Goal: Task Accomplishment & Management: Manage account settings

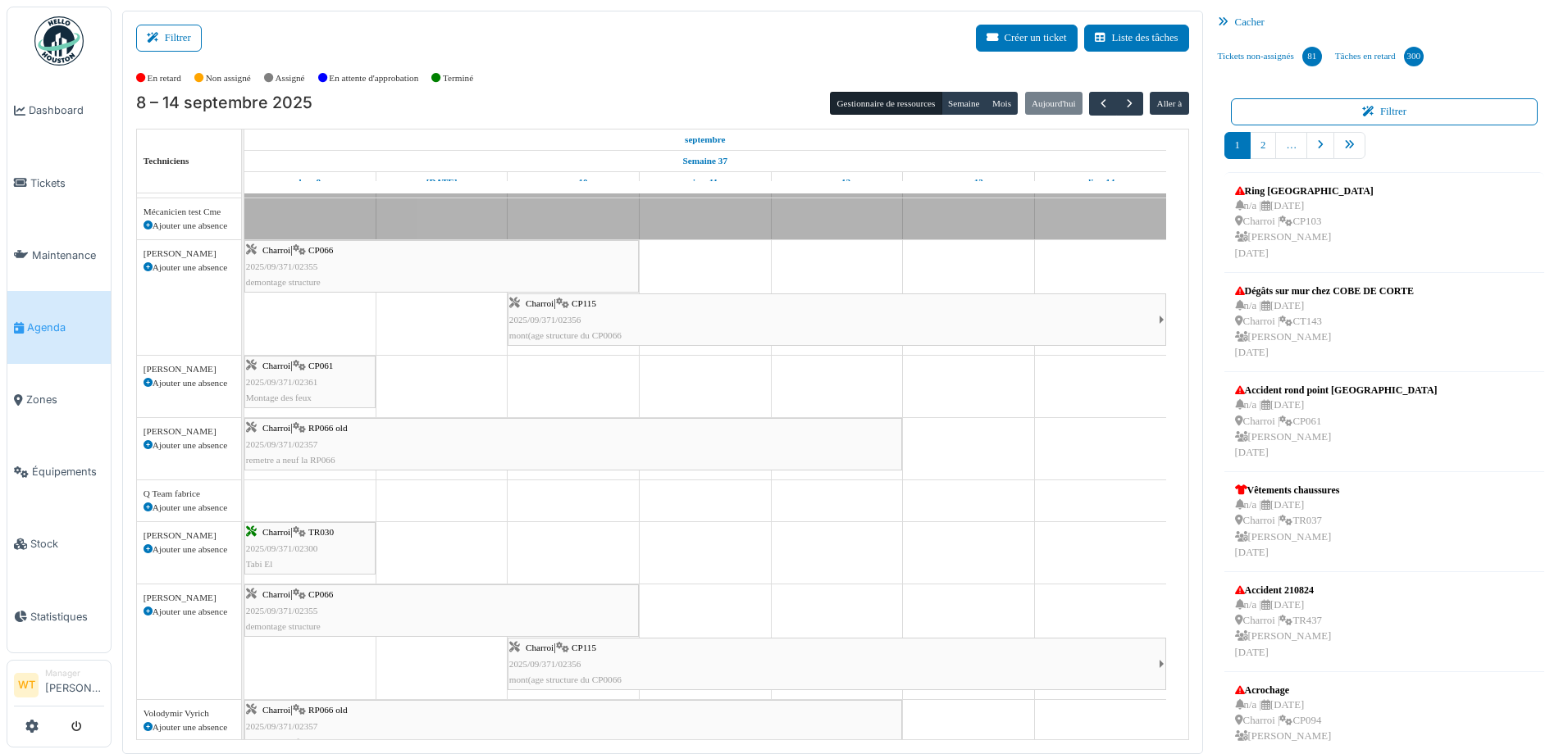
scroll to position [410, 0]
click at [1096, 100] on span "button" at bounding box center [1103, 104] width 14 height 14
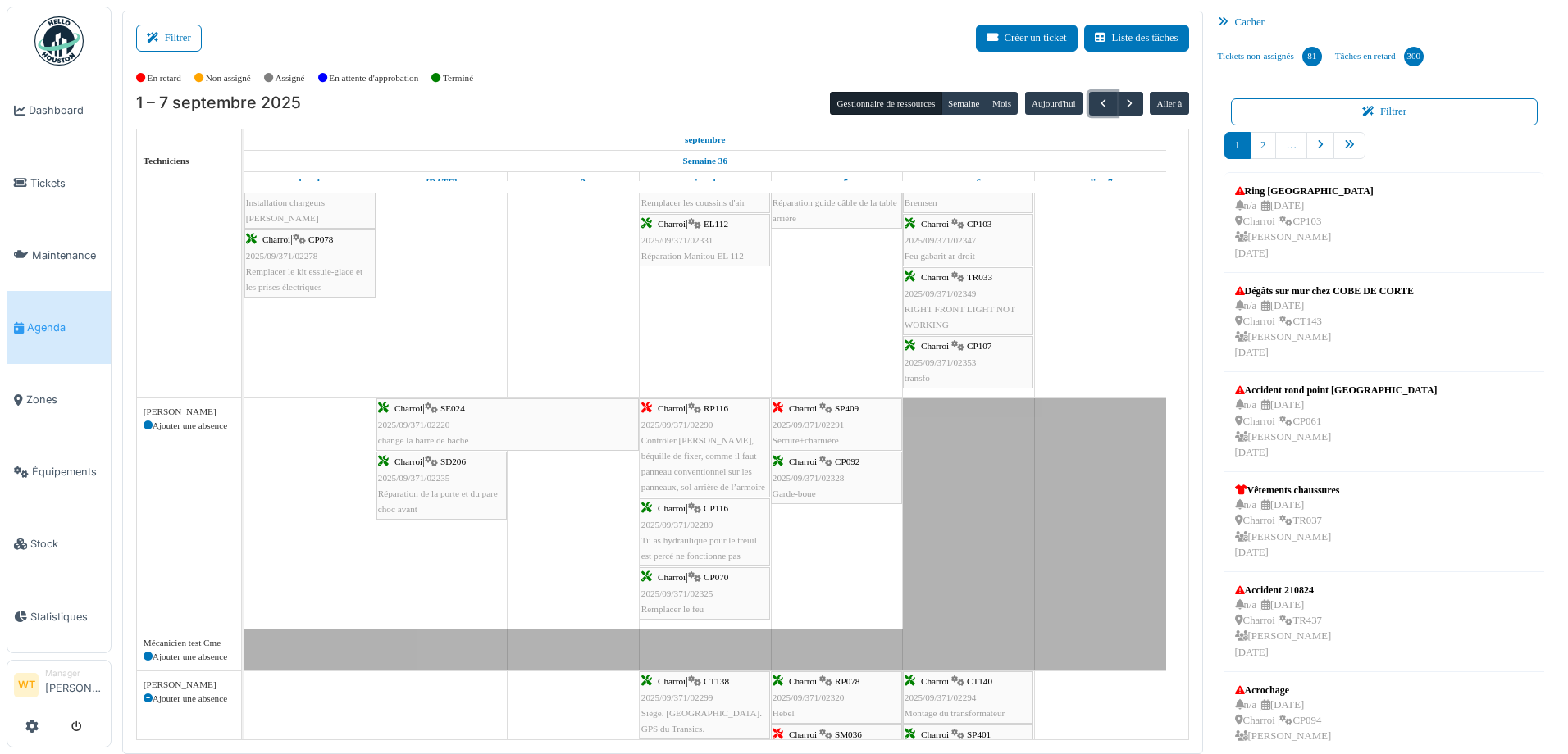
scroll to position [0, 0]
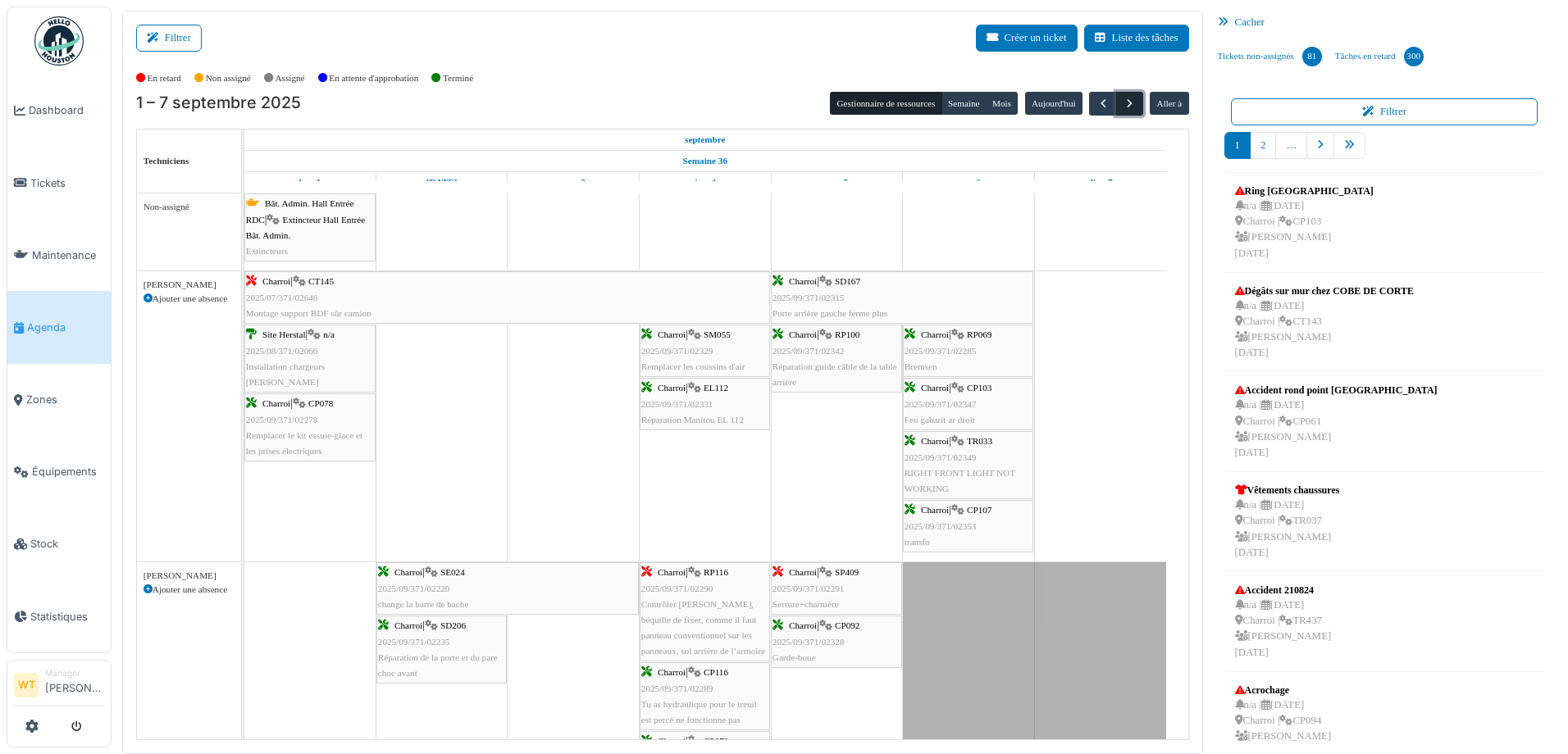
click at [1123, 105] on span "button" at bounding box center [1130, 104] width 14 height 14
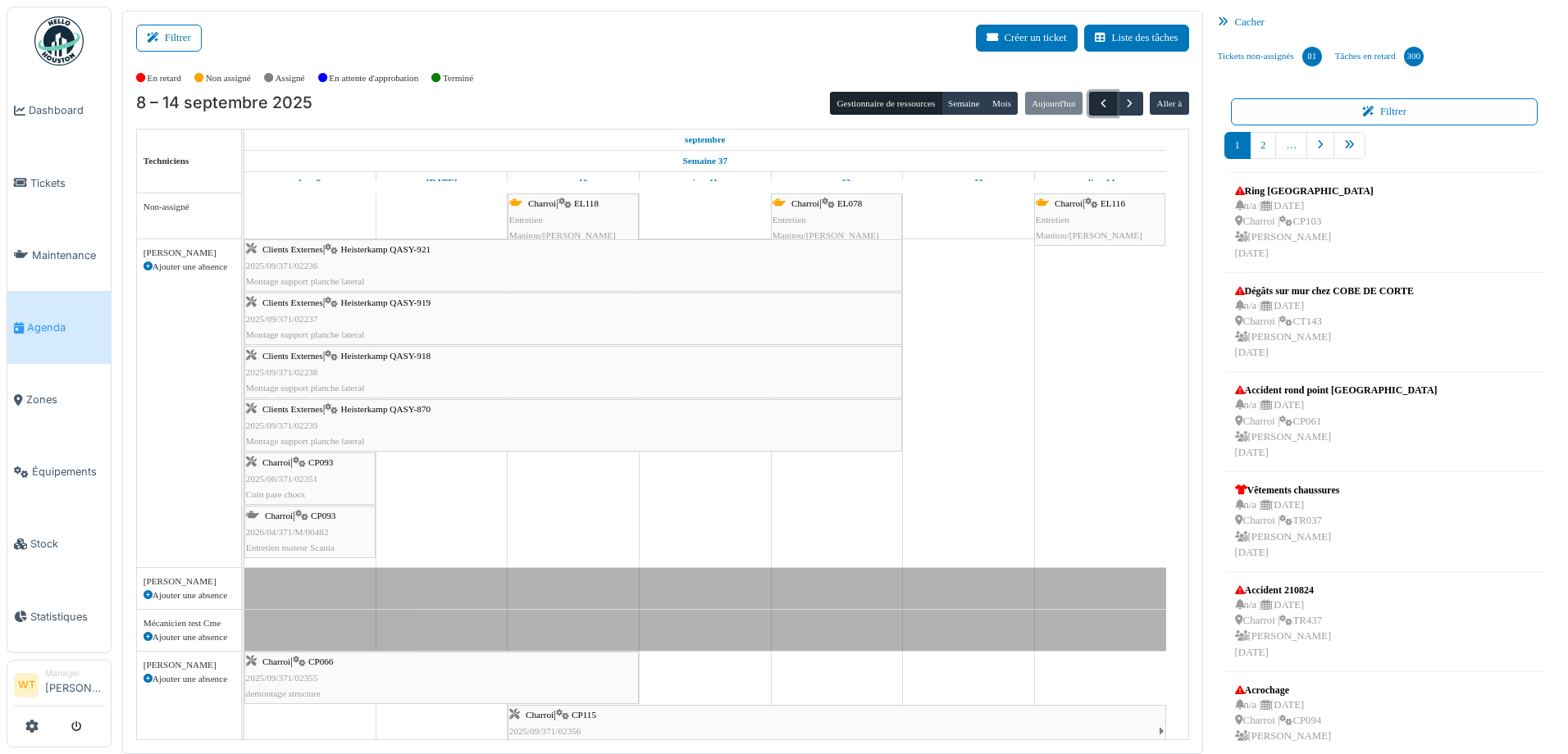
click at [1089, 99] on button "button" at bounding box center [1102, 104] width 27 height 24
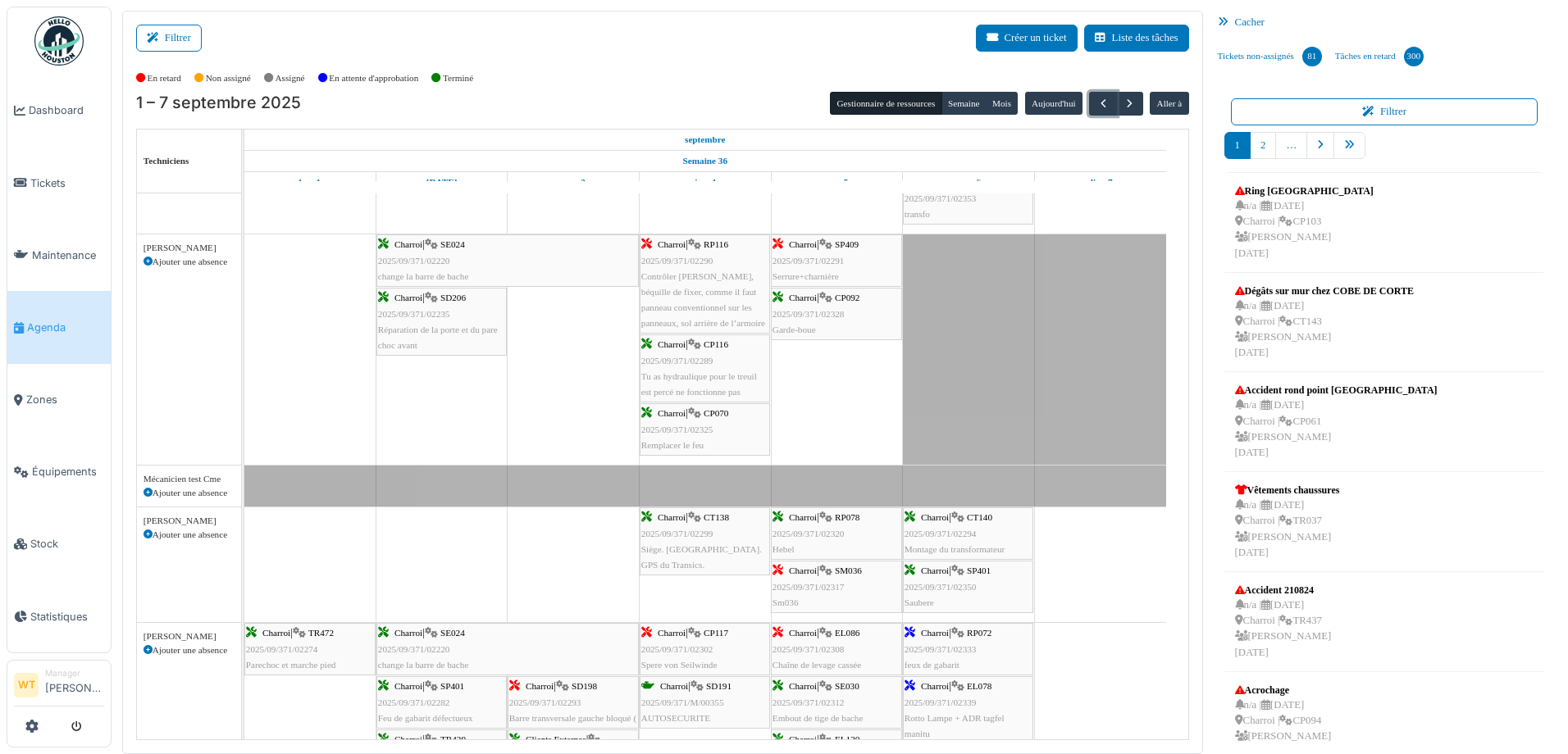
click at [713, 273] on span "Contrôler Simon, béquille de fixer, comme il faut panneau conventionnel sur les…" at bounding box center [702, 300] width 123 height 57
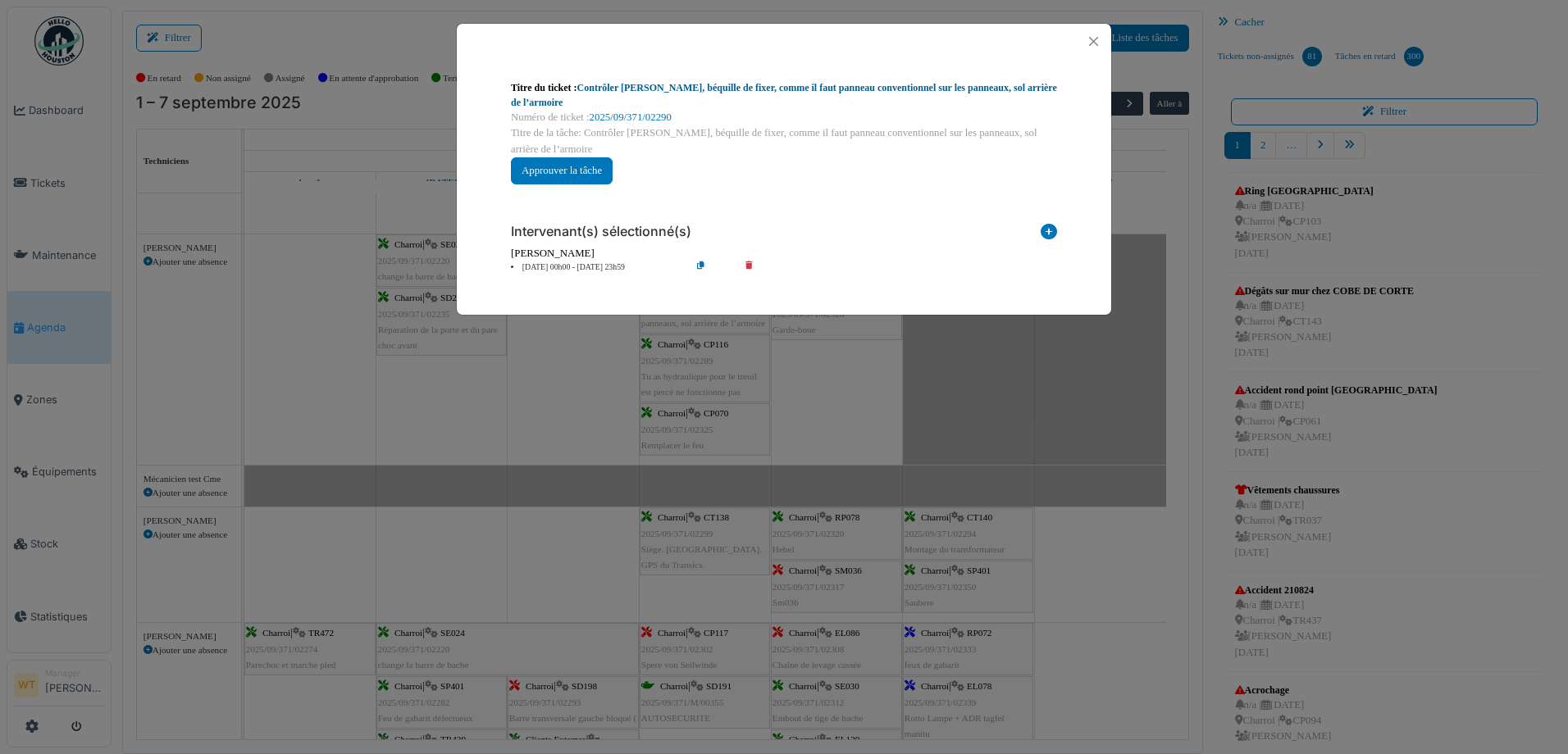
click at [683, 87] on link "Contrôler Simon, béquille de fixer, comme il faut panneau conventionnel sur les…" at bounding box center [783, 95] width 546 height 27
click at [1087, 33] on button "Close" at bounding box center [1093, 41] width 22 height 22
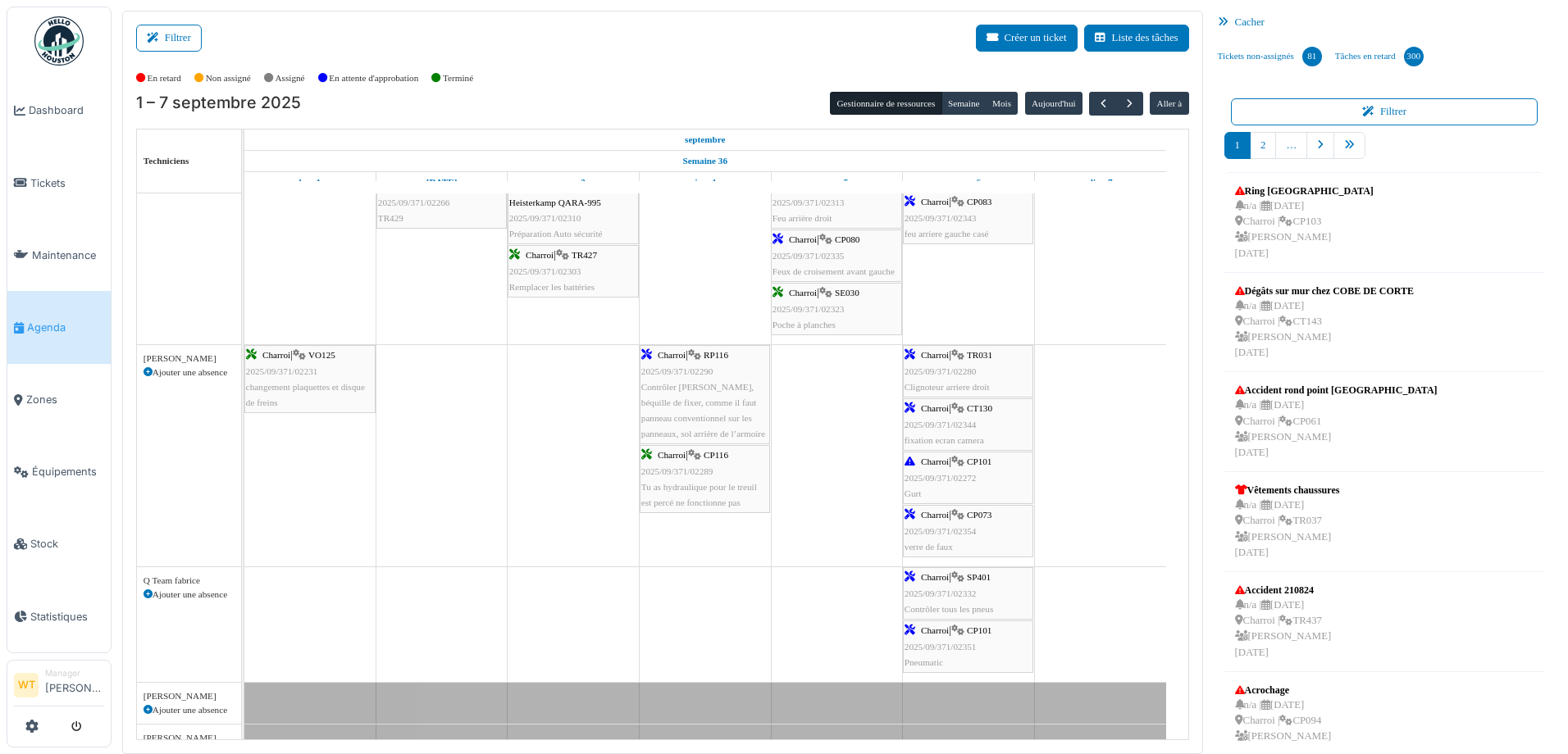
scroll to position [1048, 0]
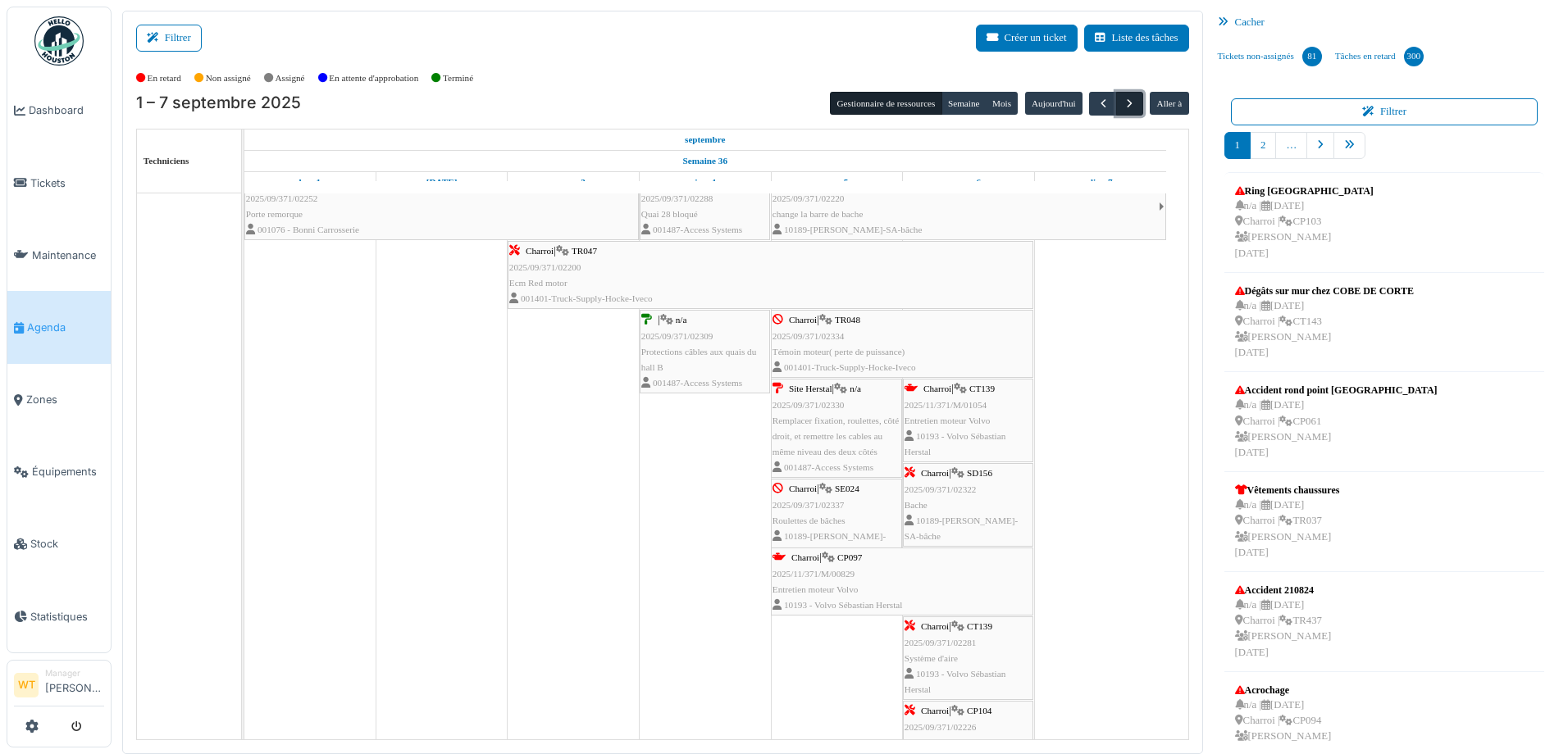
click at [1129, 97] on button "button" at bounding box center [1129, 104] width 27 height 24
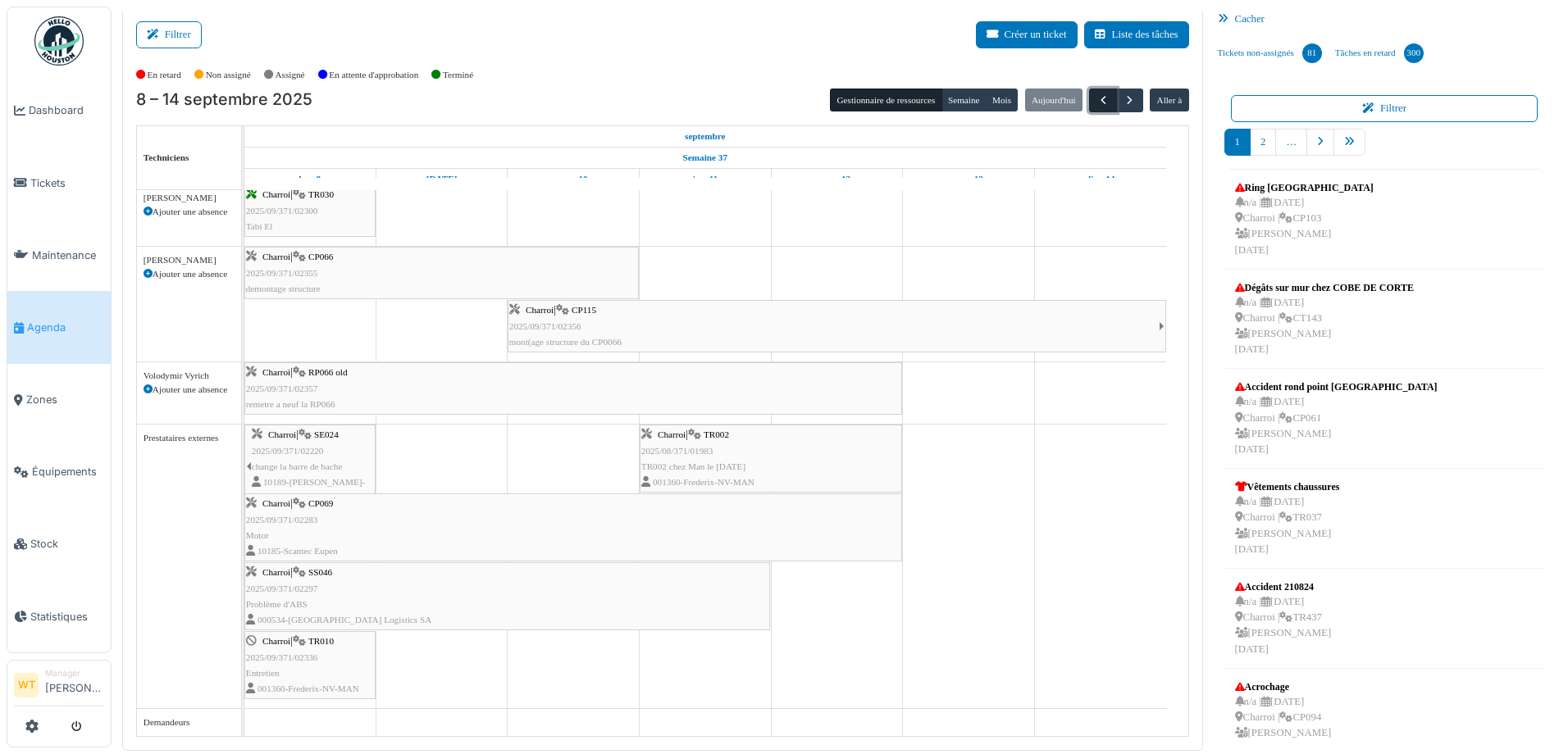
click at [1103, 99] on button "button" at bounding box center [1102, 101] width 27 height 24
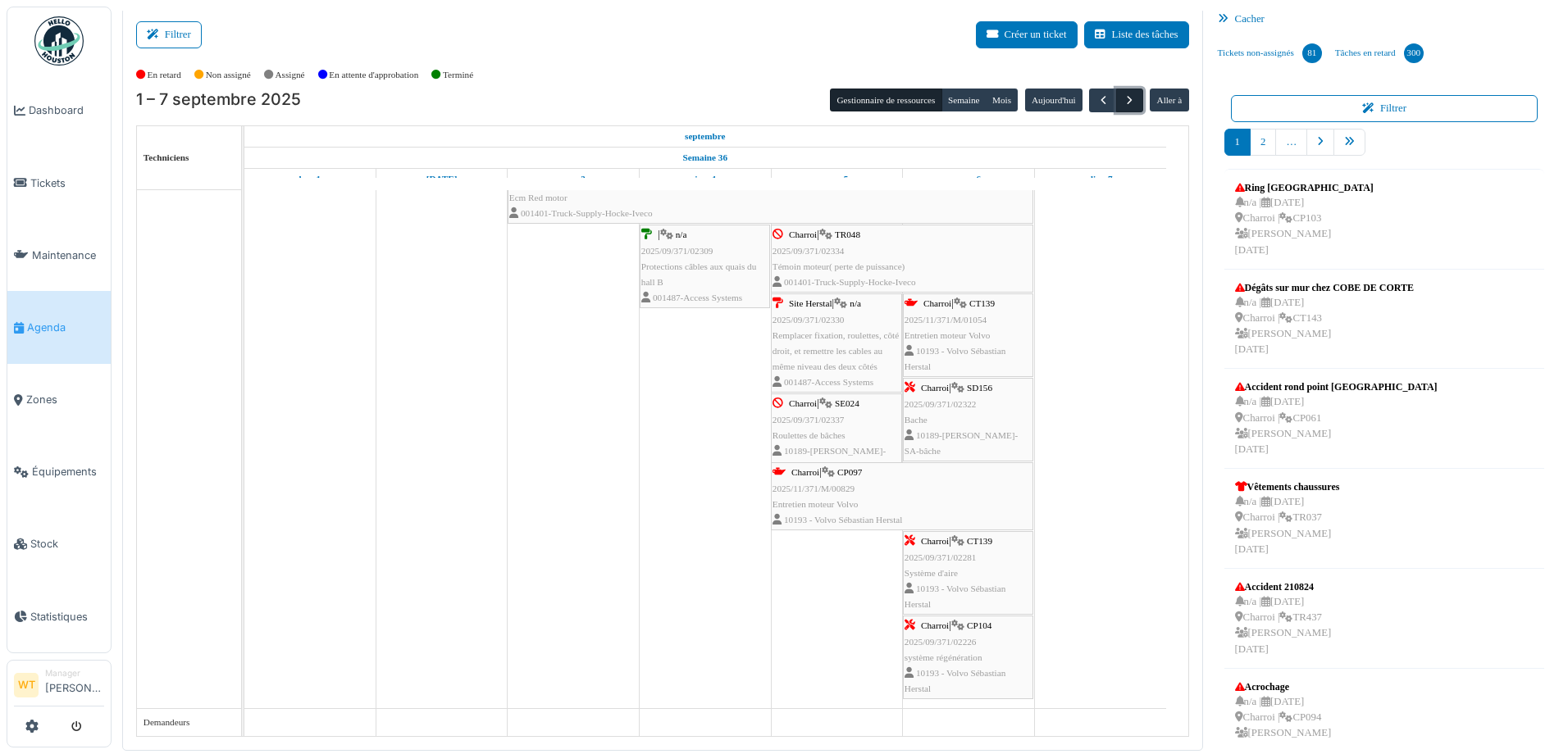
click at [1123, 103] on span "button" at bounding box center [1130, 101] width 14 height 14
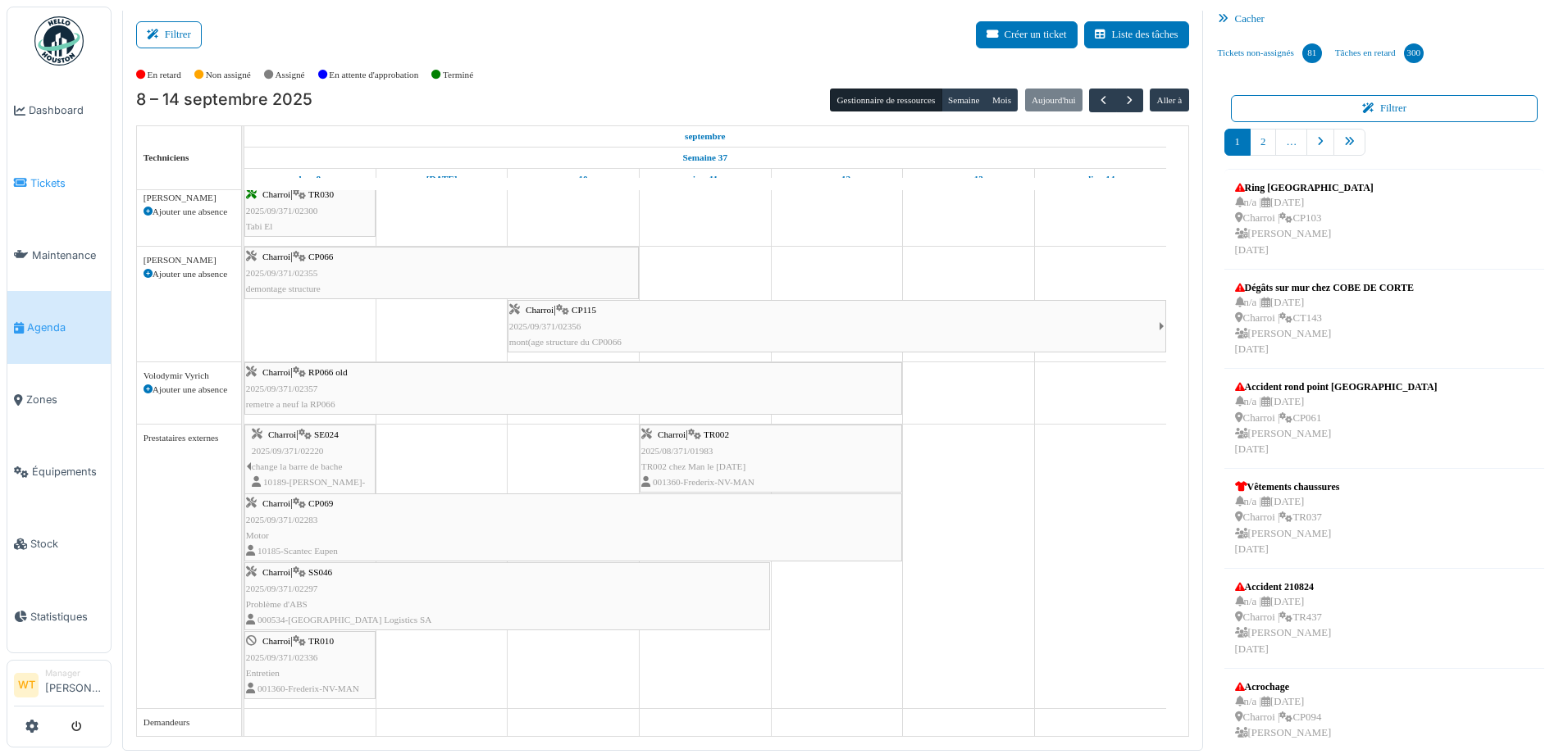
click at [48, 190] on link "Tickets" at bounding box center [58, 183] width 104 height 72
click at [65, 464] on span "Équipements" at bounding box center [67, 472] width 72 height 16
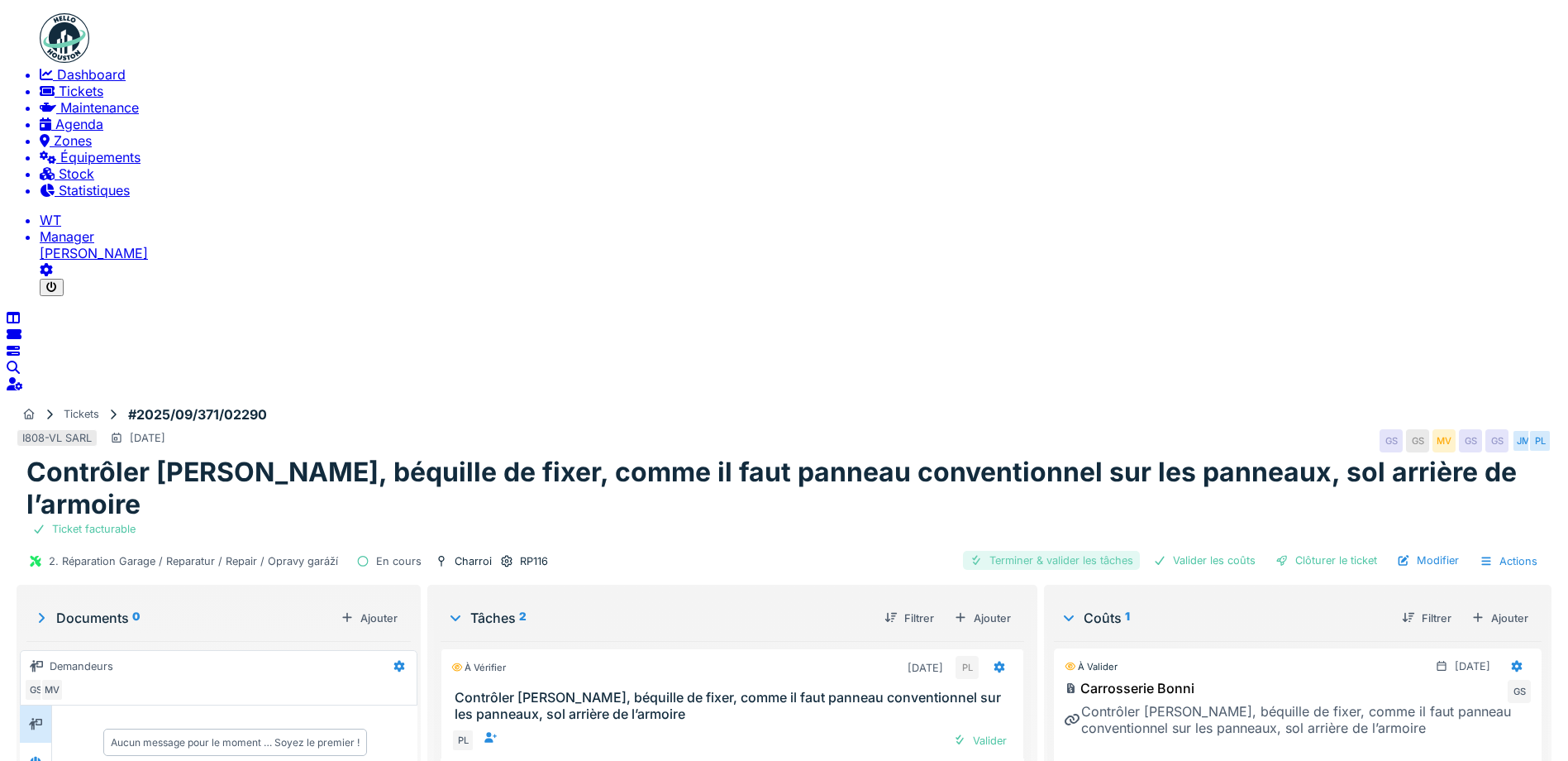
click at [1060, 551] on div "Terminer & valider les tâches" at bounding box center [1051, 560] width 177 height 19
click at [1235, 551] on div "Valider les coûts" at bounding box center [1205, 560] width 115 height 19
click at [1332, 551] on div "Clôturer le ticket" at bounding box center [1326, 560] width 114 height 19
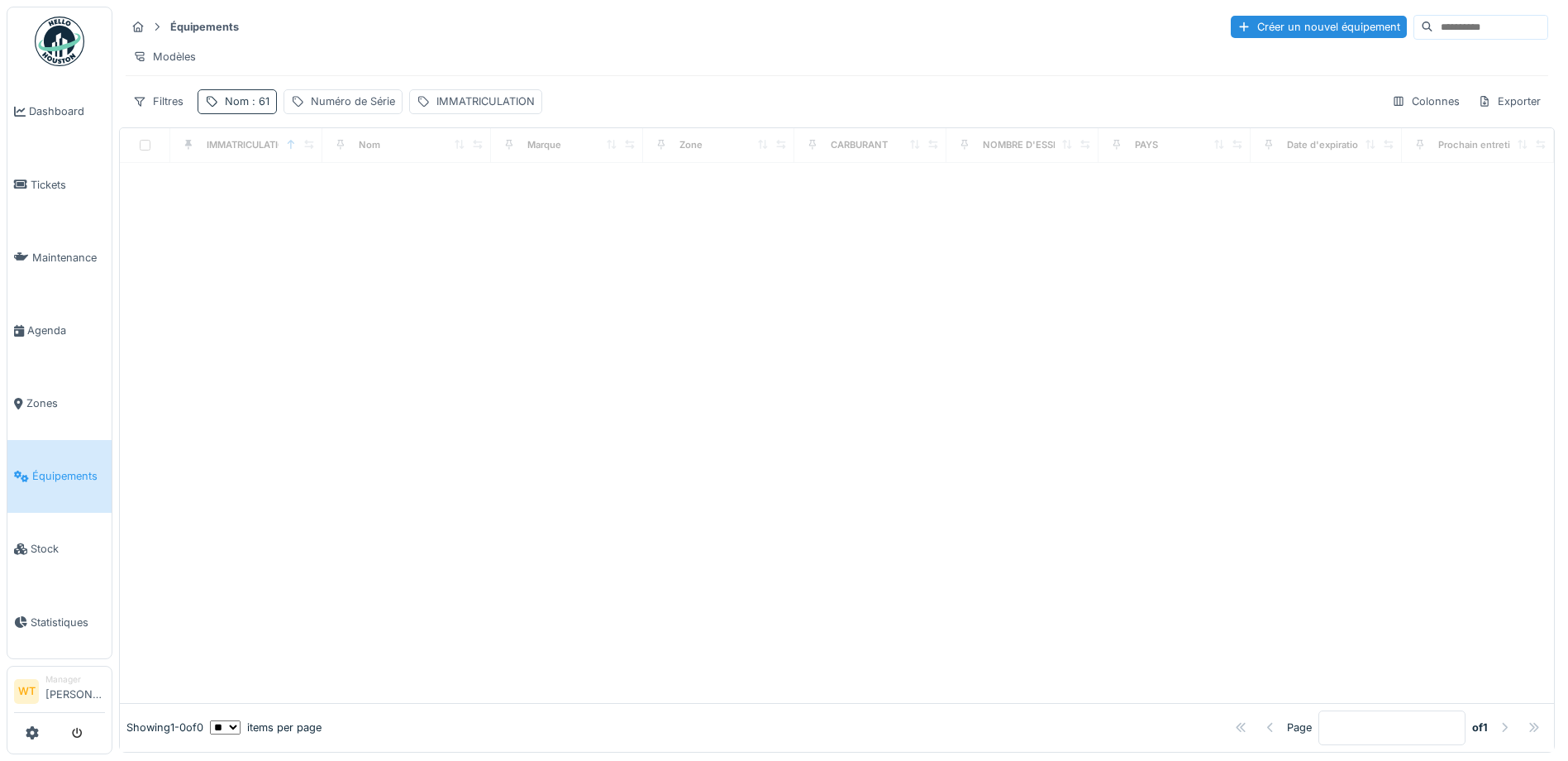
click at [222, 114] on div "Nom : 61" at bounding box center [237, 102] width 80 height 24
click at [356, 188] on icon at bounding box center [349, 192] width 13 height 11
click at [315, 190] on input "Nom" at bounding box center [287, 193] width 164 height 35
type input "***"
click at [614, 69] on div "Modèles" at bounding box center [836, 57] width 1423 height 24
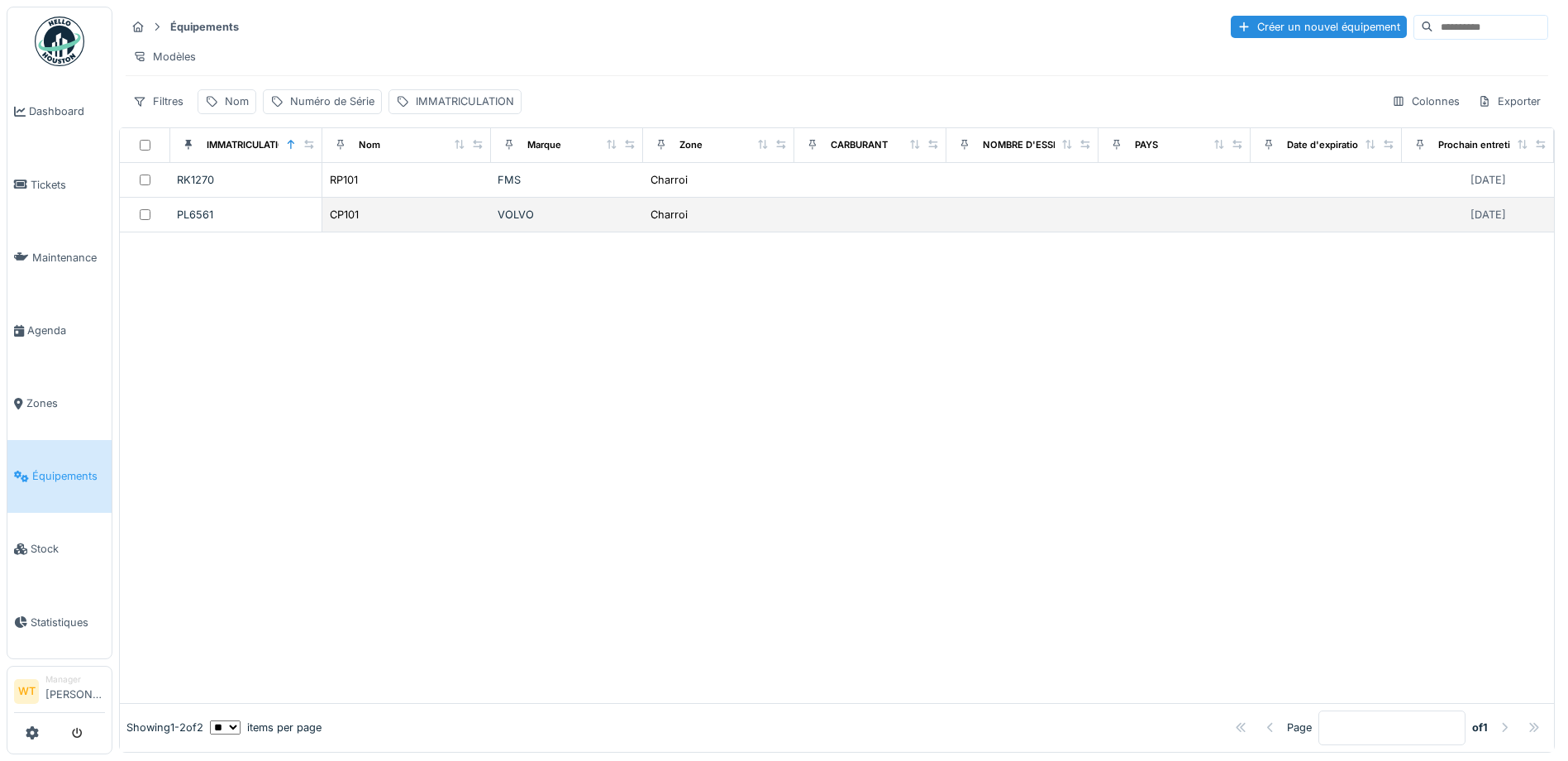
click at [426, 223] on div "CP101" at bounding box center [406, 214] width 155 height 17
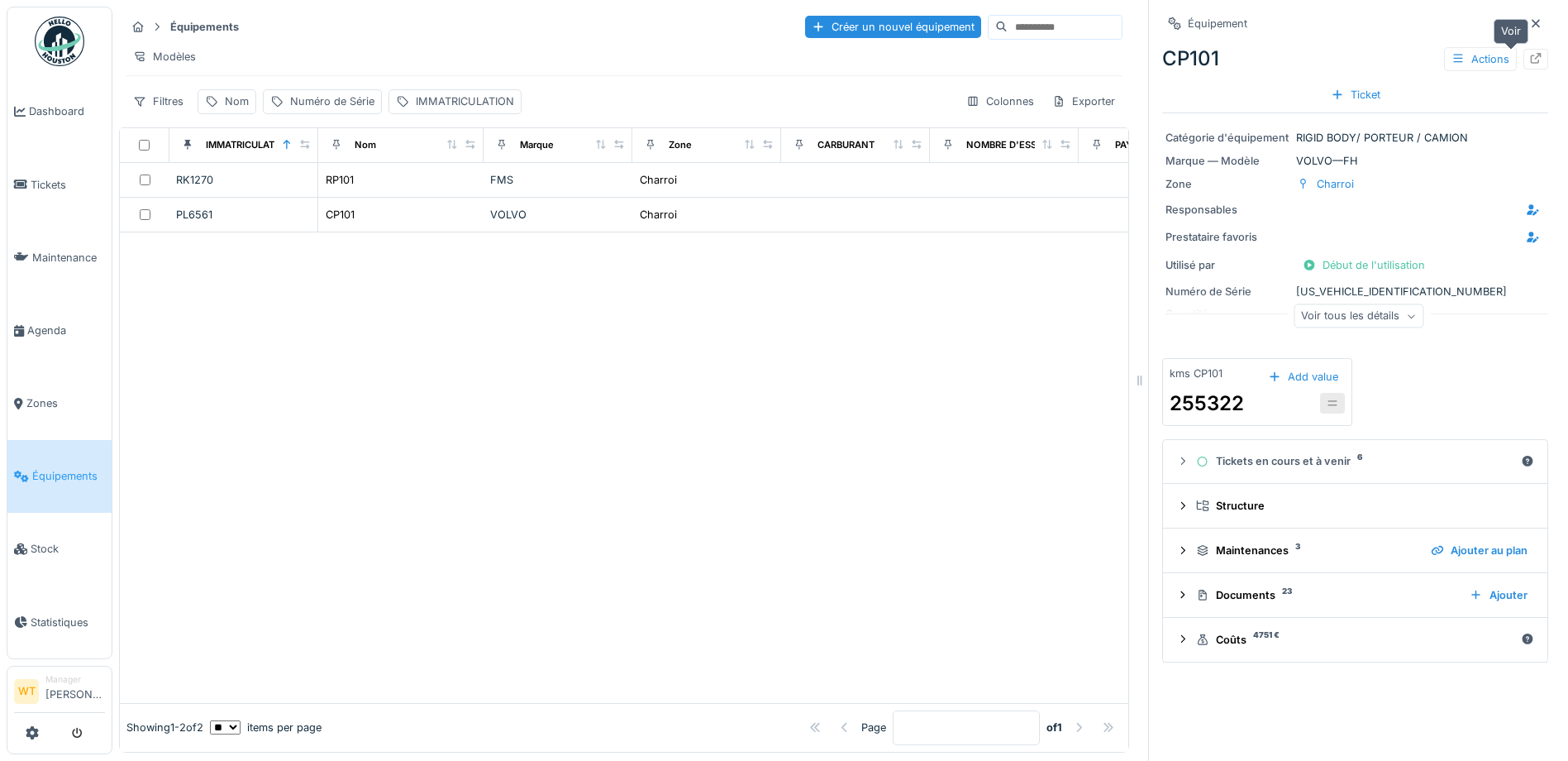
click at [1529, 61] on icon at bounding box center [1535, 58] width 13 height 11
click at [1523, 50] on div at bounding box center [1535, 59] width 25 height 21
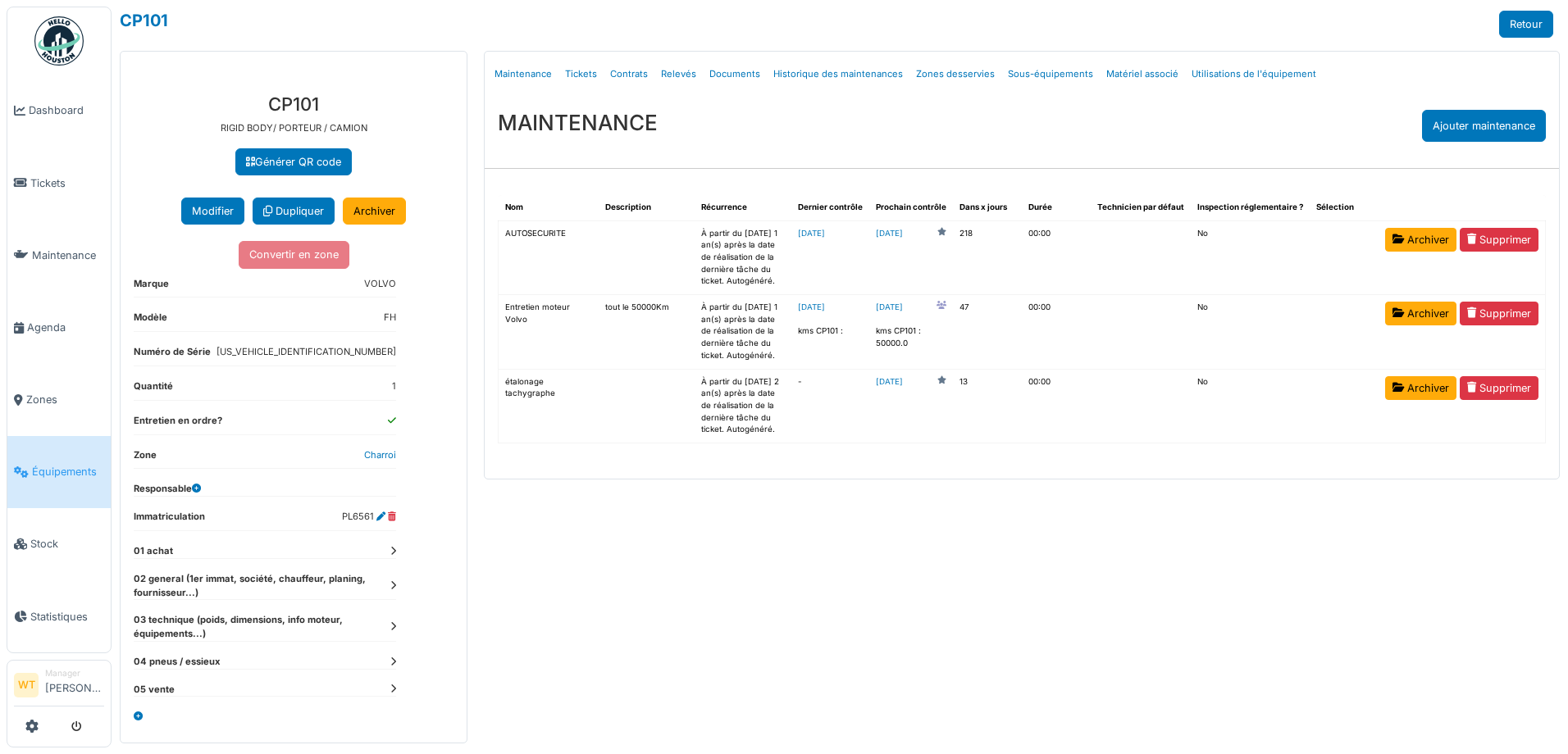
click at [578, 73] on link "Tickets" at bounding box center [581, 74] width 45 height 38
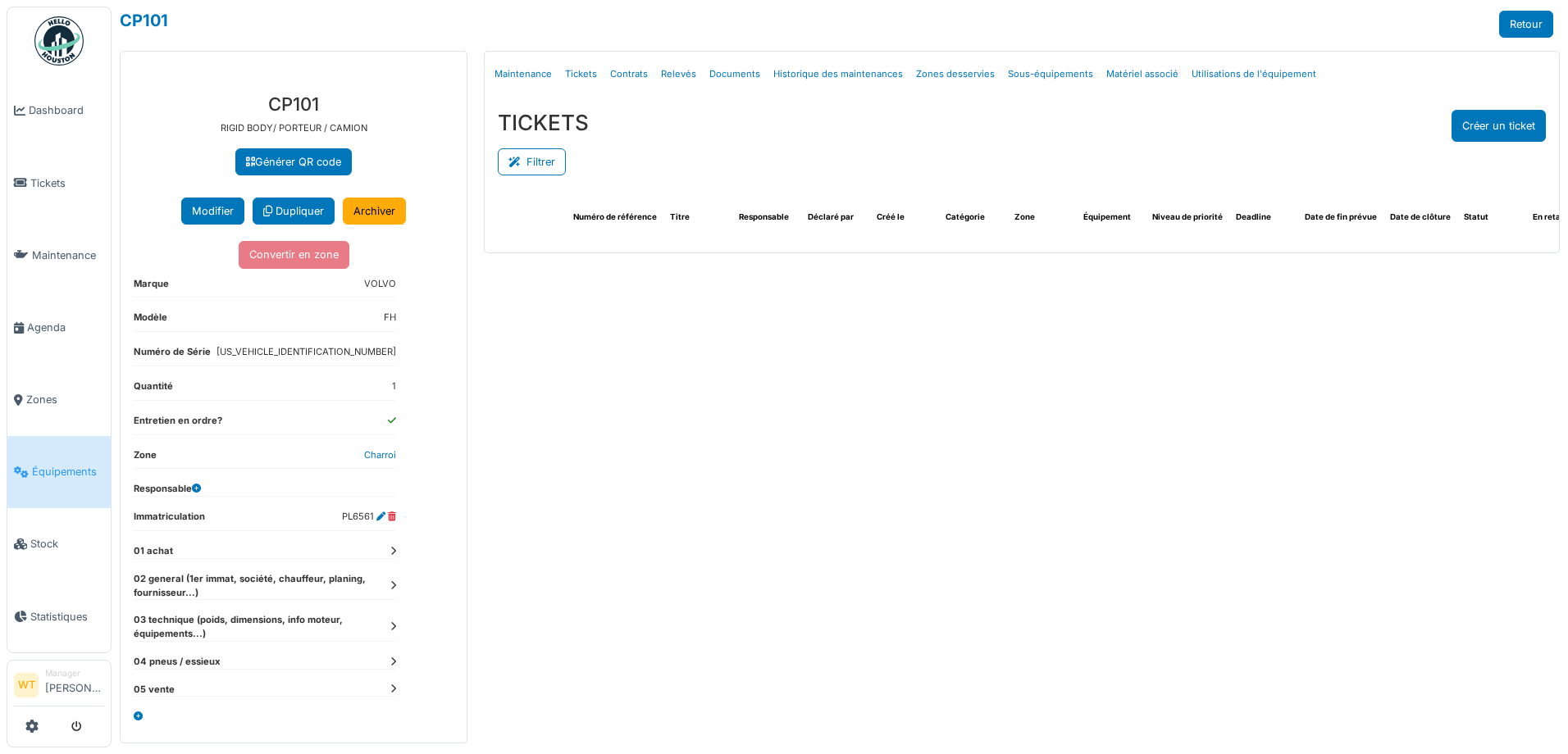
select select "***"
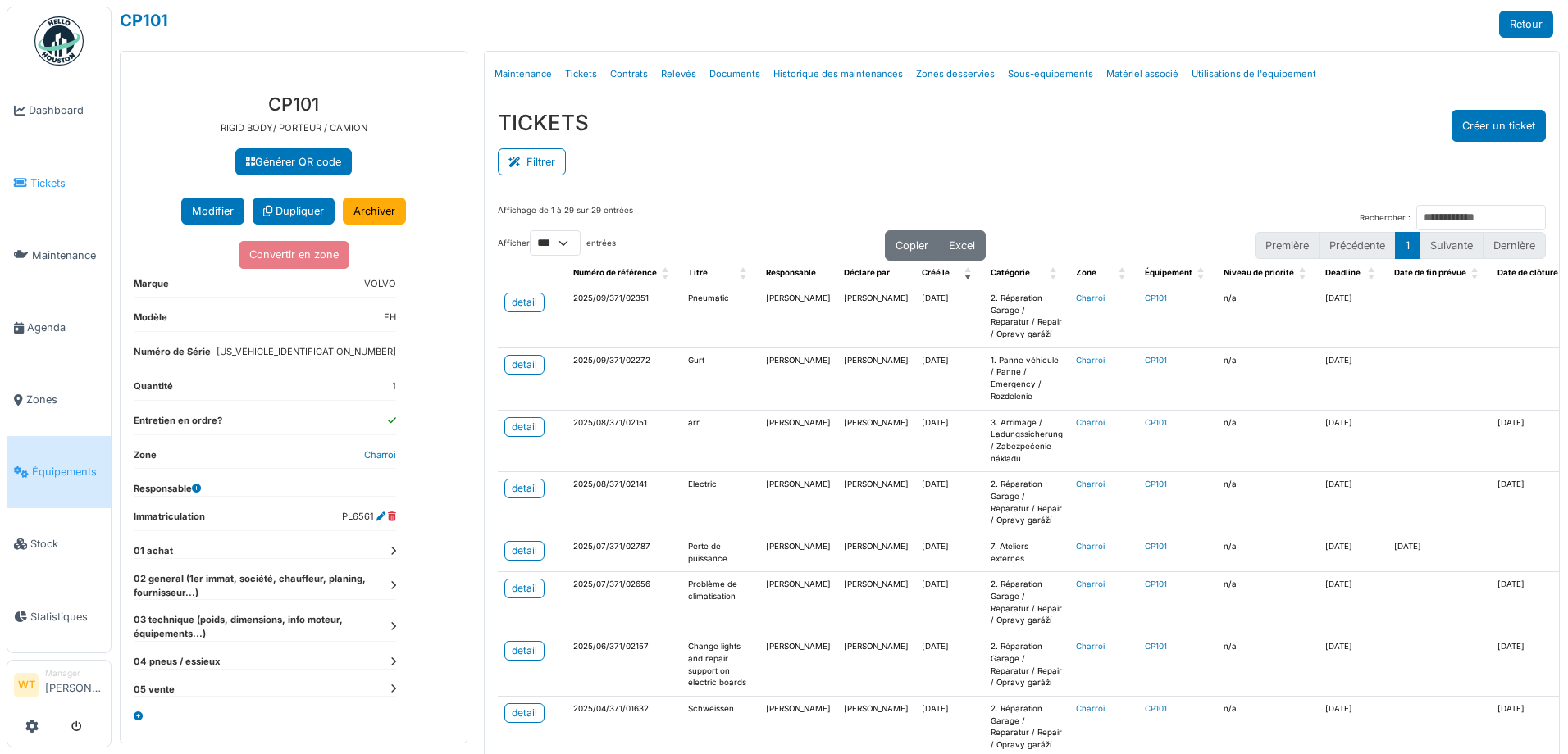
click at [52, 178] on span "Tickets" at bounding box center [67, 184] width 74 height 16
click at [510, 80] on link "Maintenance" at bounding box center [522, 74] width 70 height 38
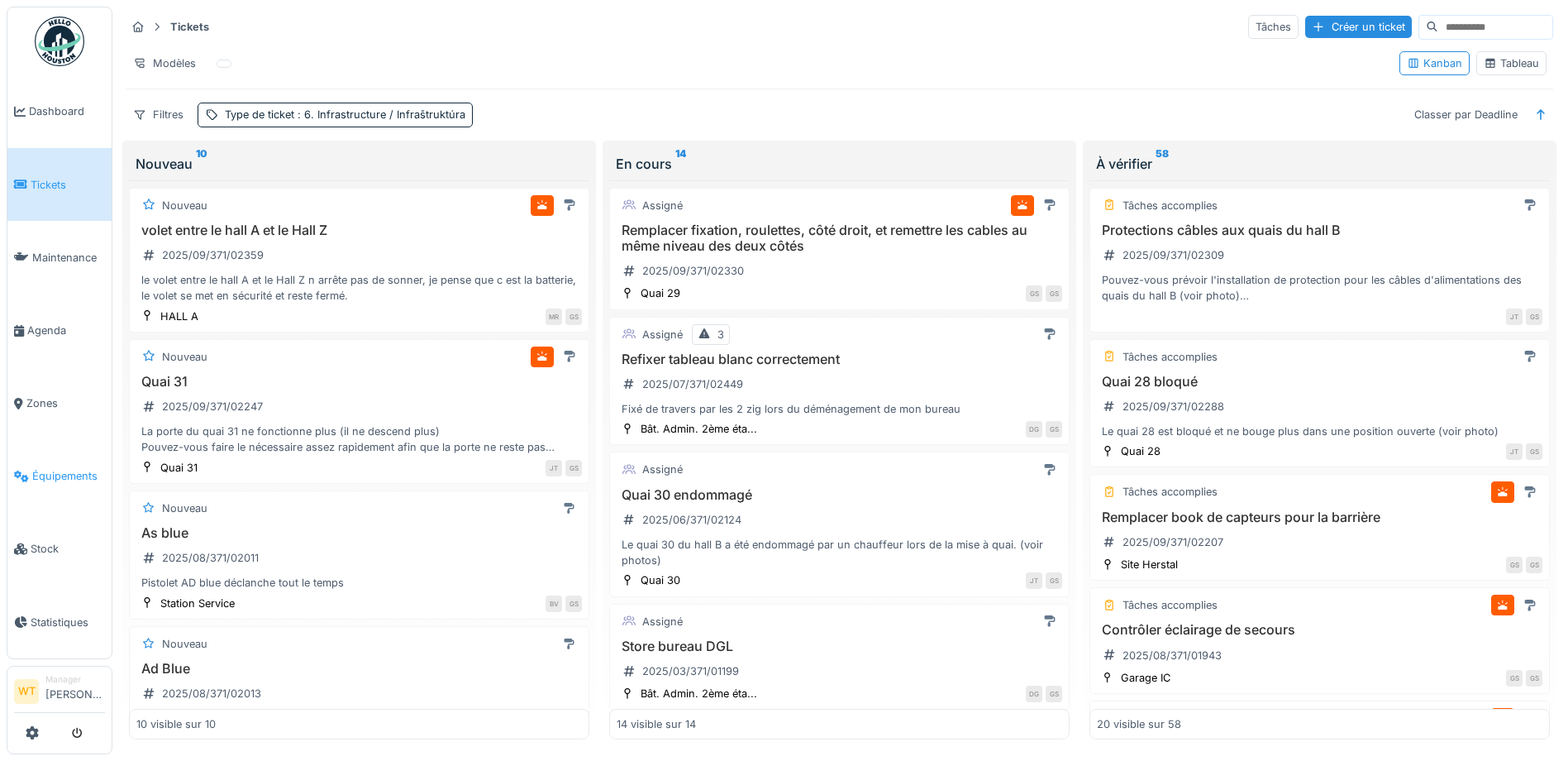
click at [79, 468] on span "Équipements" at bounding box center [68, 476] width 73 height 16
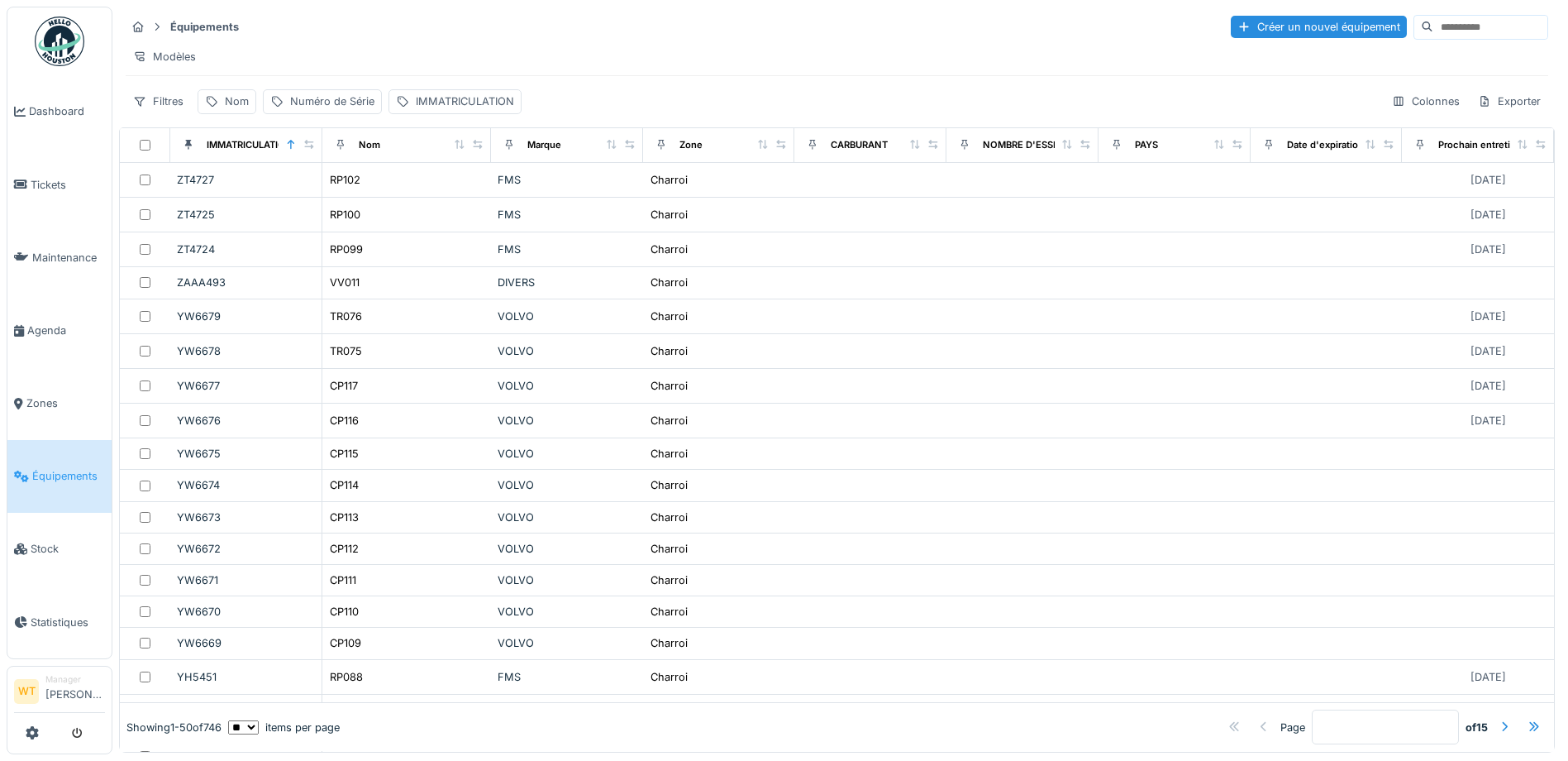
click at [1448, 27] on input at bounding box center [1490, 27] width 114 height 23
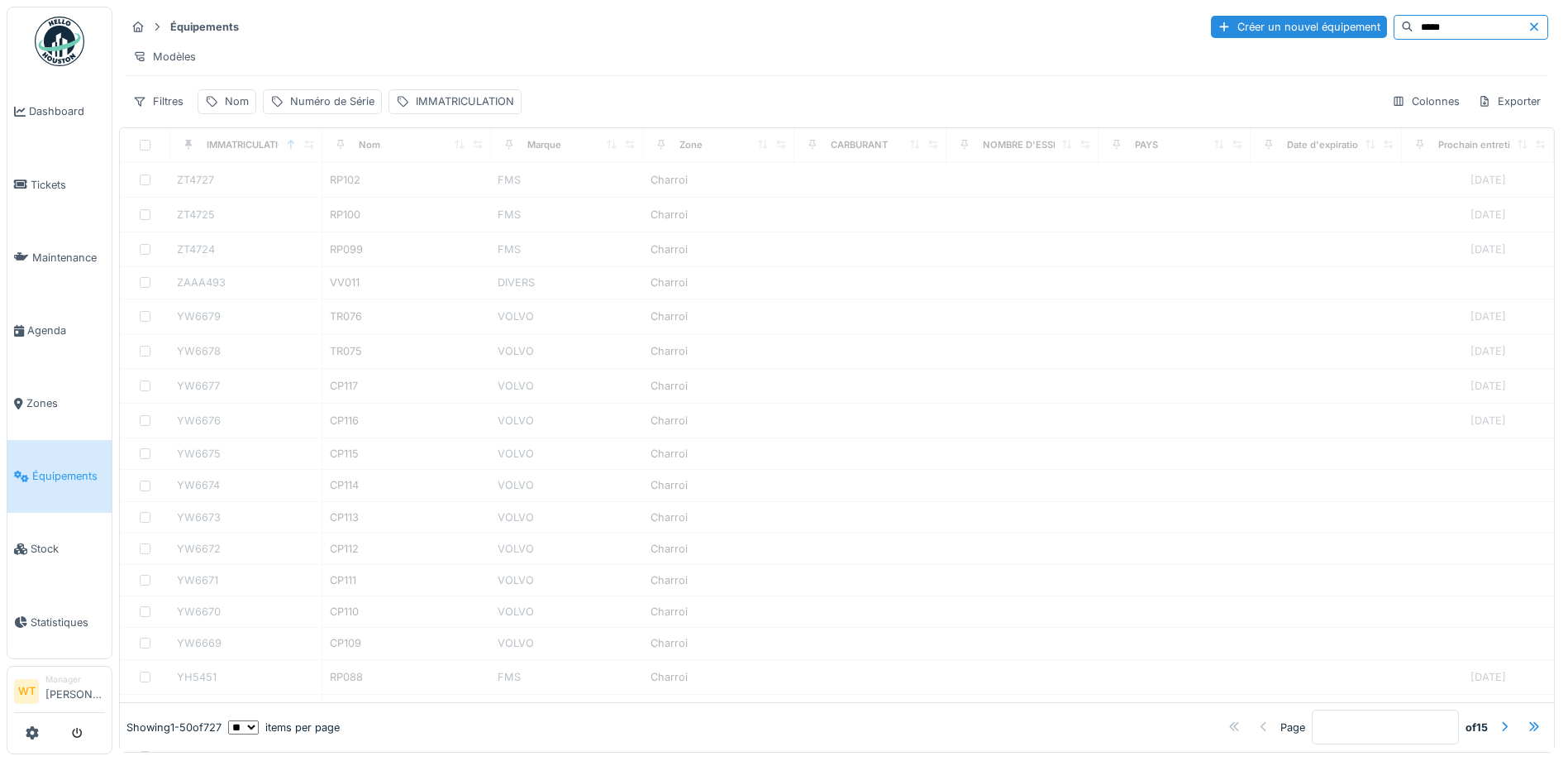
type input "*****"
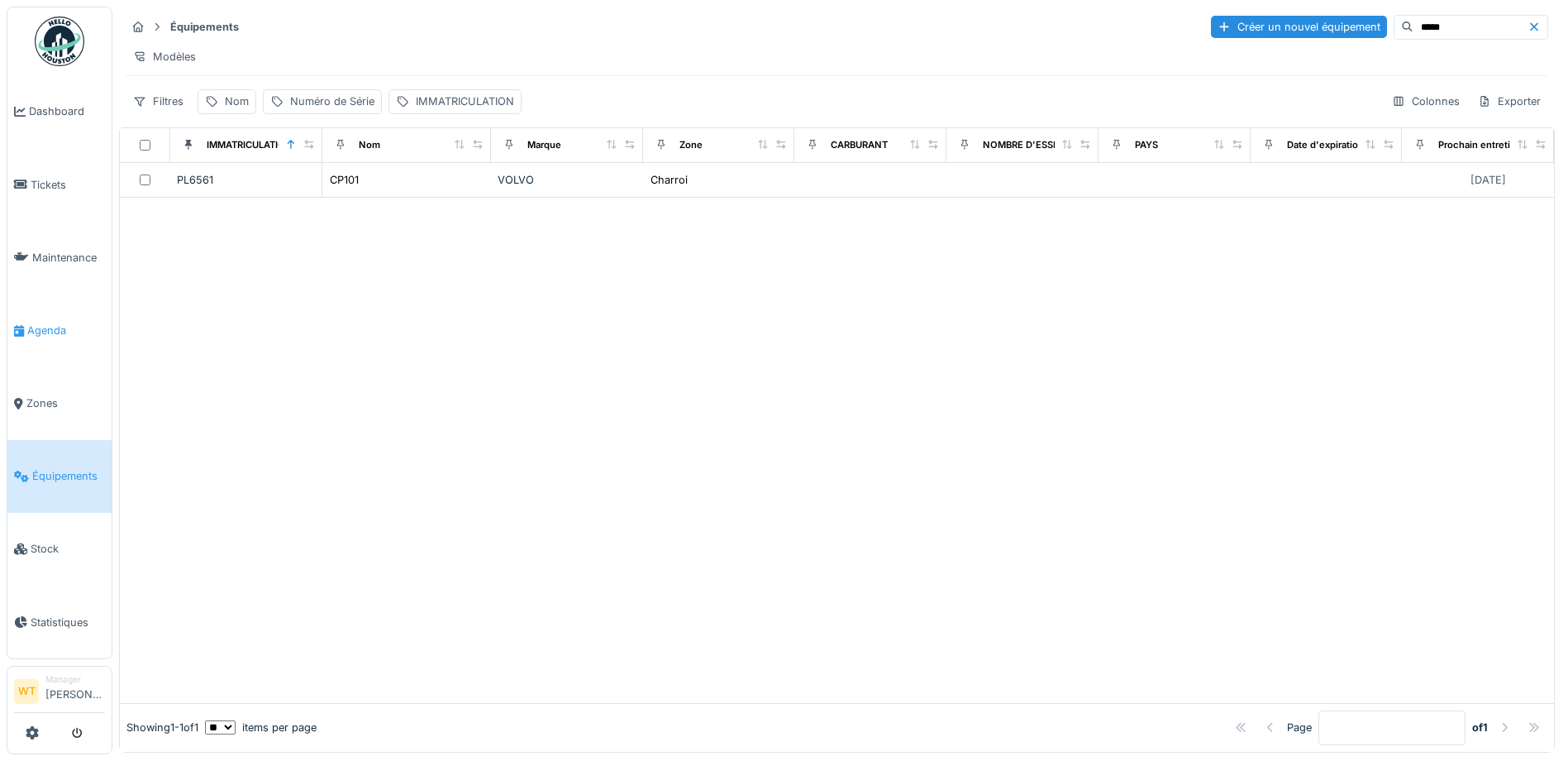
click at [66, 328] on span "Agenda" at bounding box center [66, 331] width 78 height 16
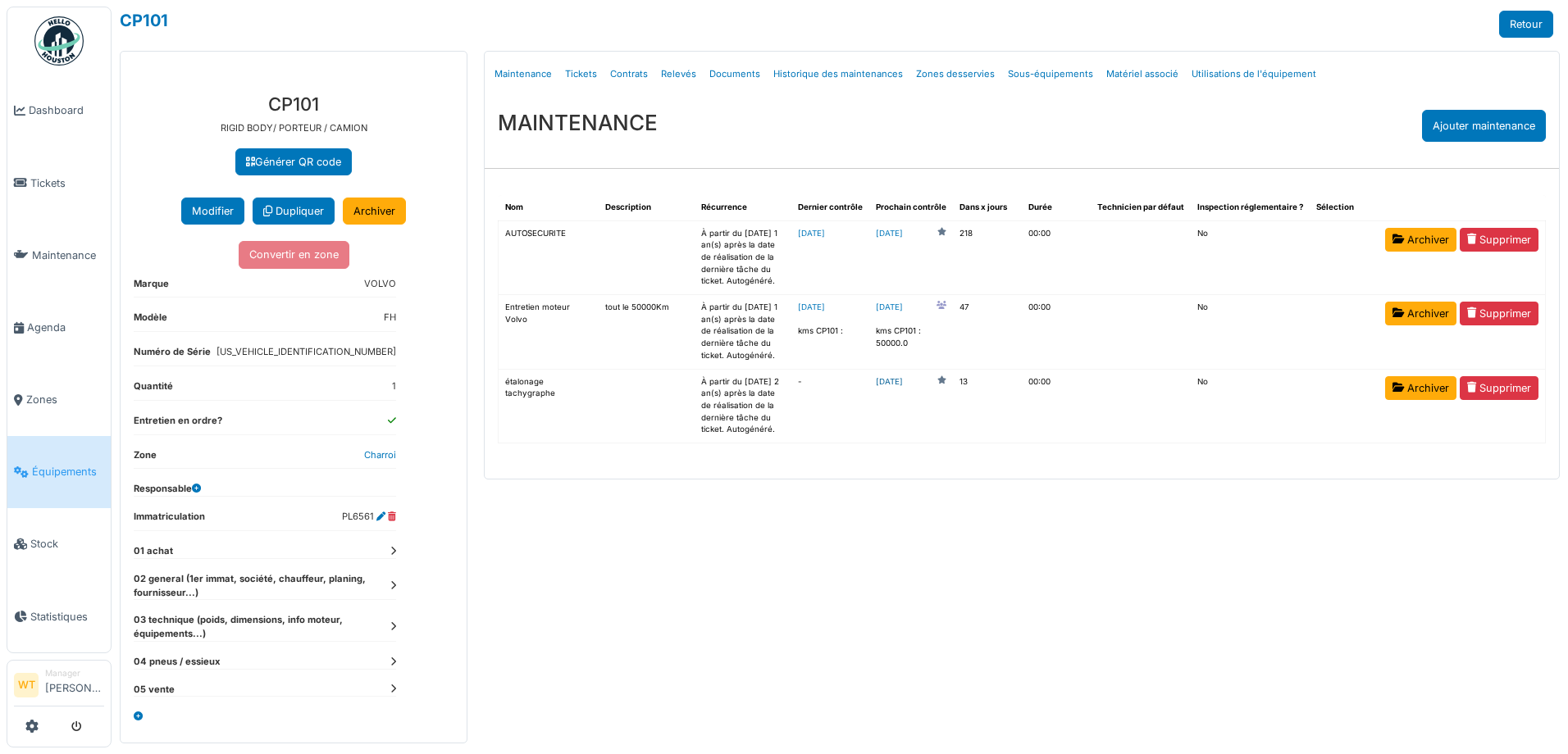
click at [902, 378] on link "2025-09-21" at bounding box center [889, 382] width 27 height 12
click at [902, 307] on link "2025-10-25" at bounding box center [889, 308] width 27 height 12
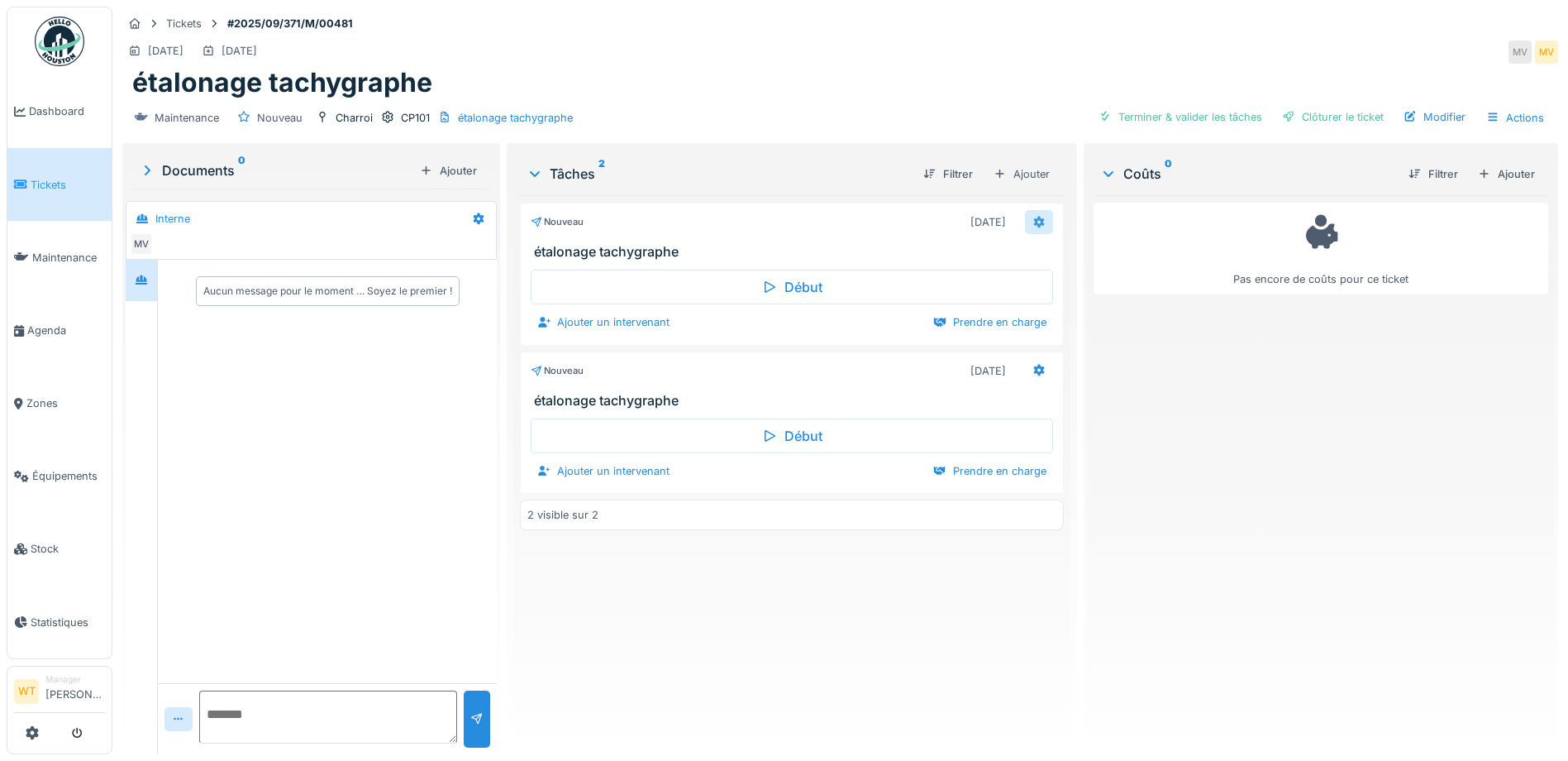
click at [1036, 219] on icon at bounding box center [1038, 222] width 13 height 11
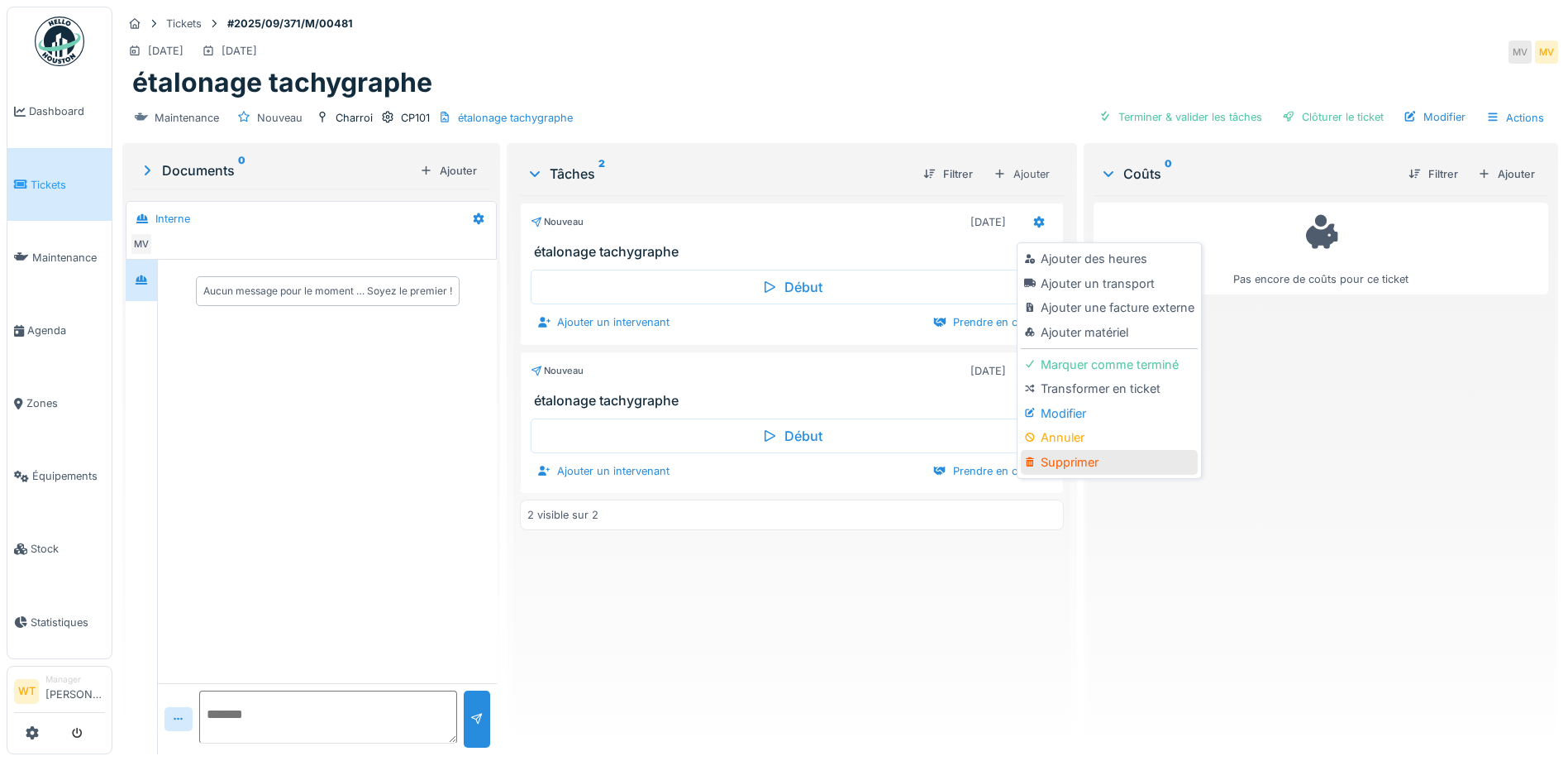
click at [1083, 462] on div "Supprimer" at bounding box center [1108, 462] width 176 height 25
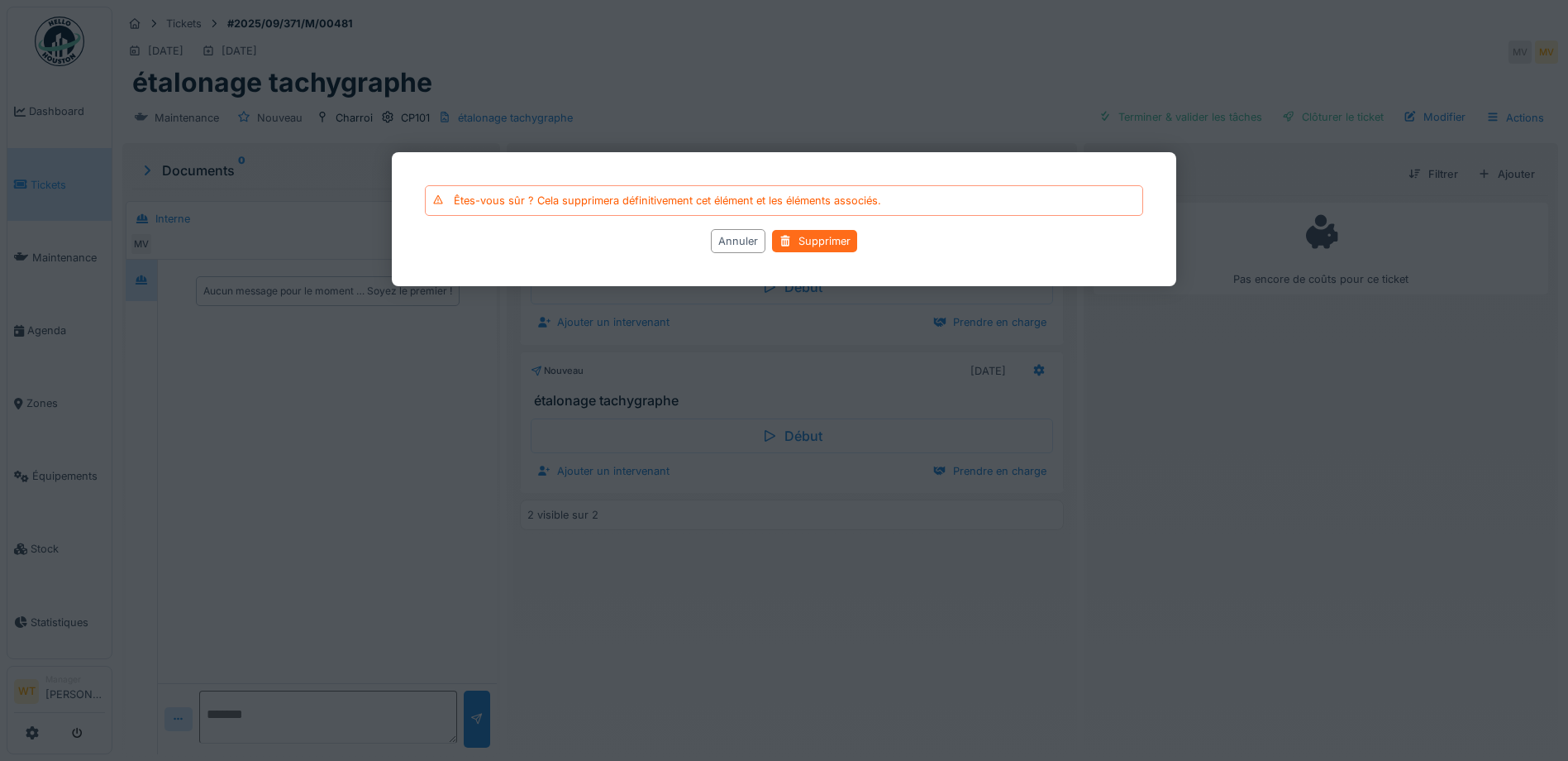
click at [815, 240] on div "Supprimer" at bounding box center [815, 241] width 86 height 22
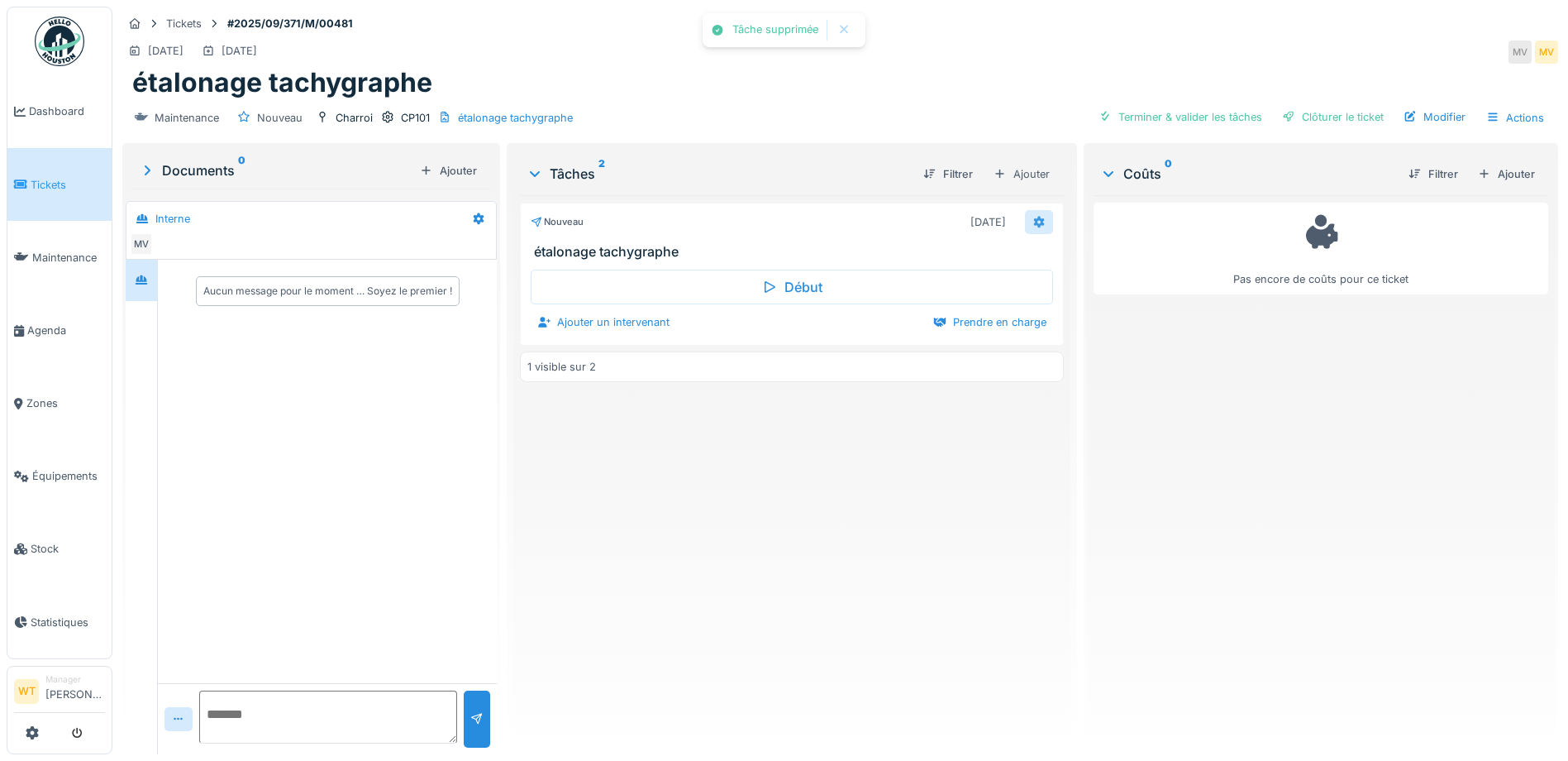
click at [1034, 222] on icon at bounding box center [1039, 222] width 11 height 12
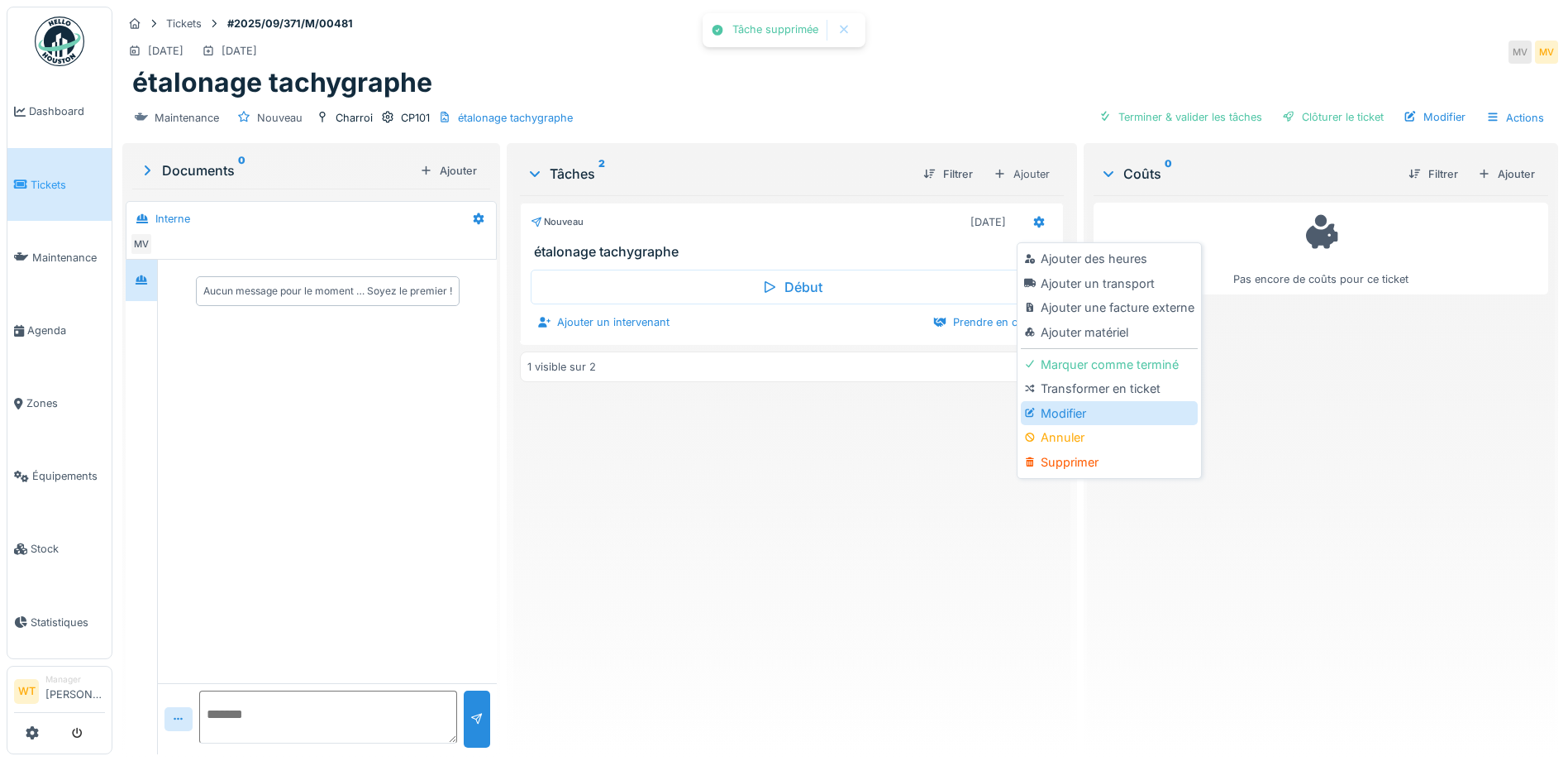
click at [1084, 410] on div "Modifier" at bounding box center [1108, 413] width 176 height 25
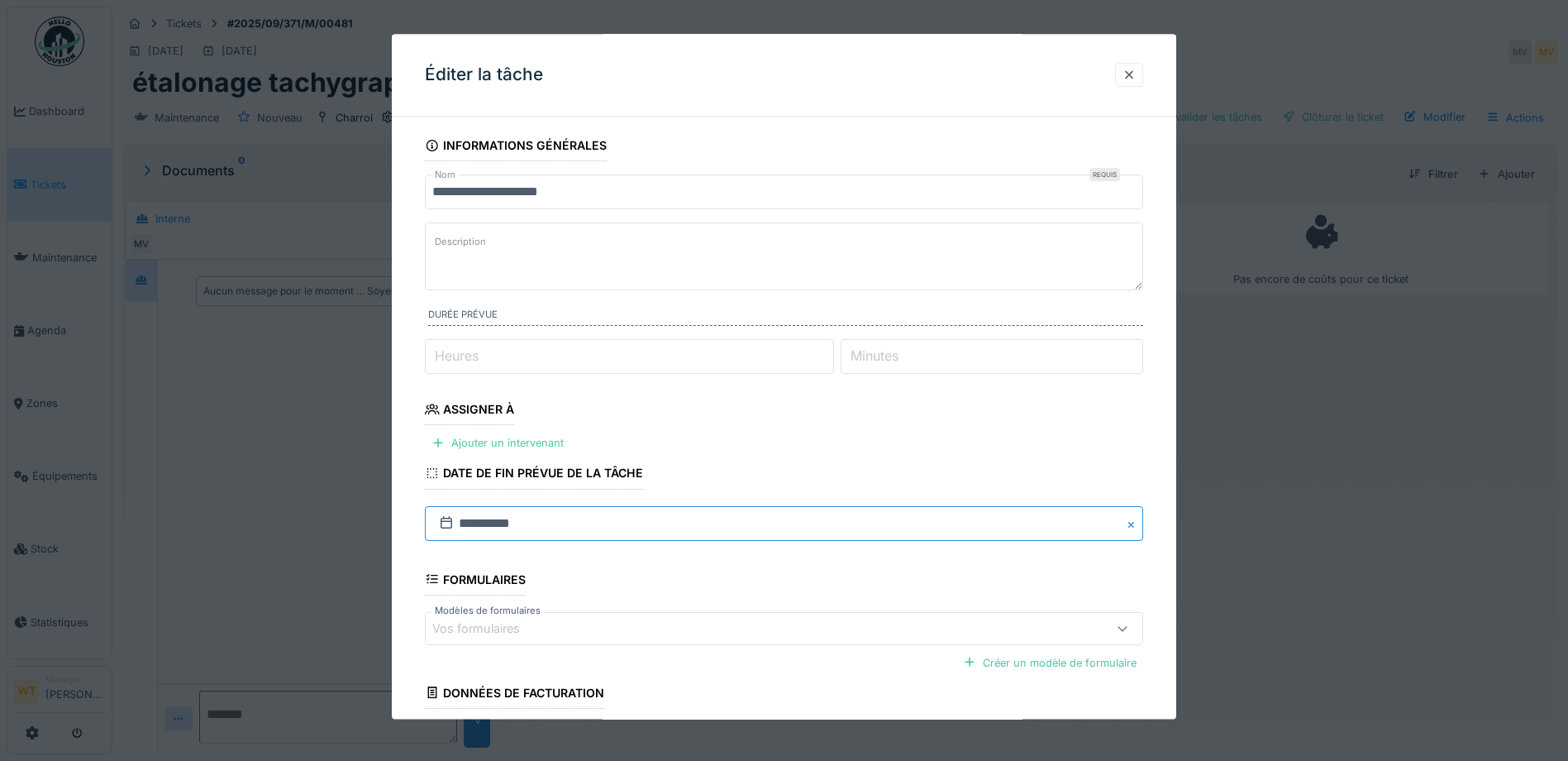
click at [531, 514] on input "**********" at bounding box center [784, 523] width 719 height 35
click at [541, 446] on div "Ajouter un intervenant" at bounding box center [498, 443] width 145 height 22
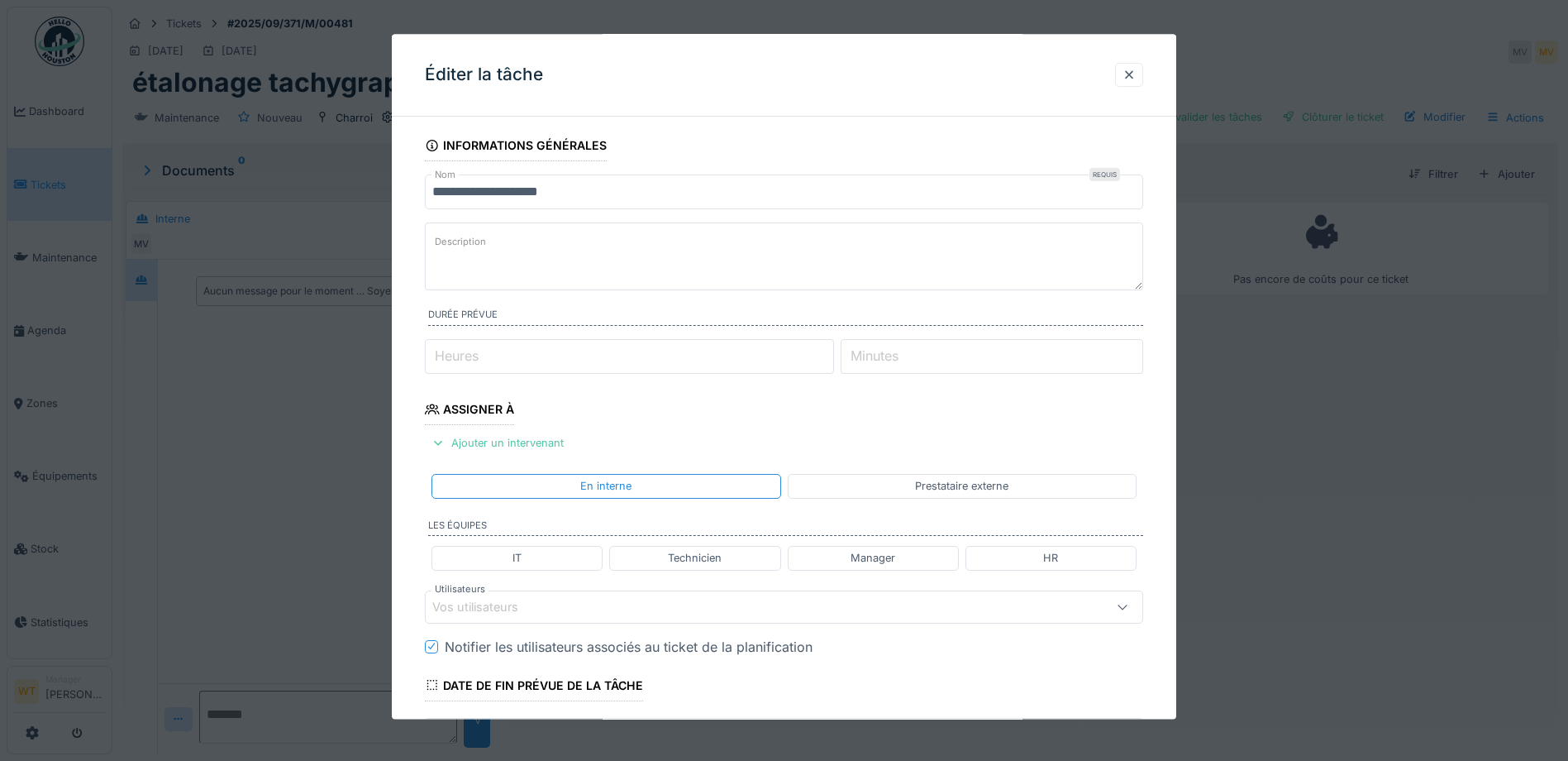
click at [879, 485] on div "Prestataire externe" at bounding box center [962, 487] width 348 height 24
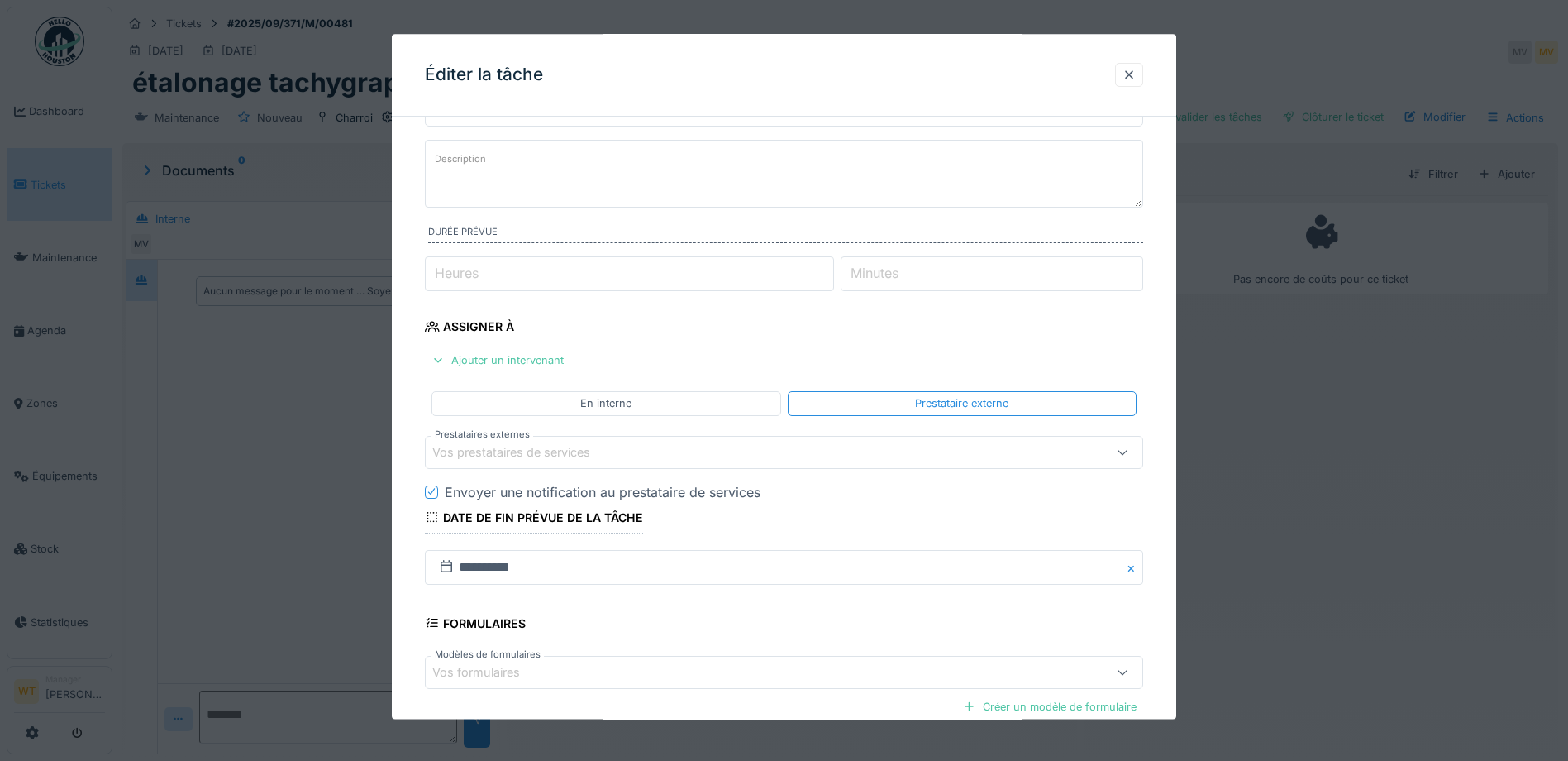
click at [581, 451] on div "Vos prestataires de services" at bounding box center [523, 452] width 181 height 18
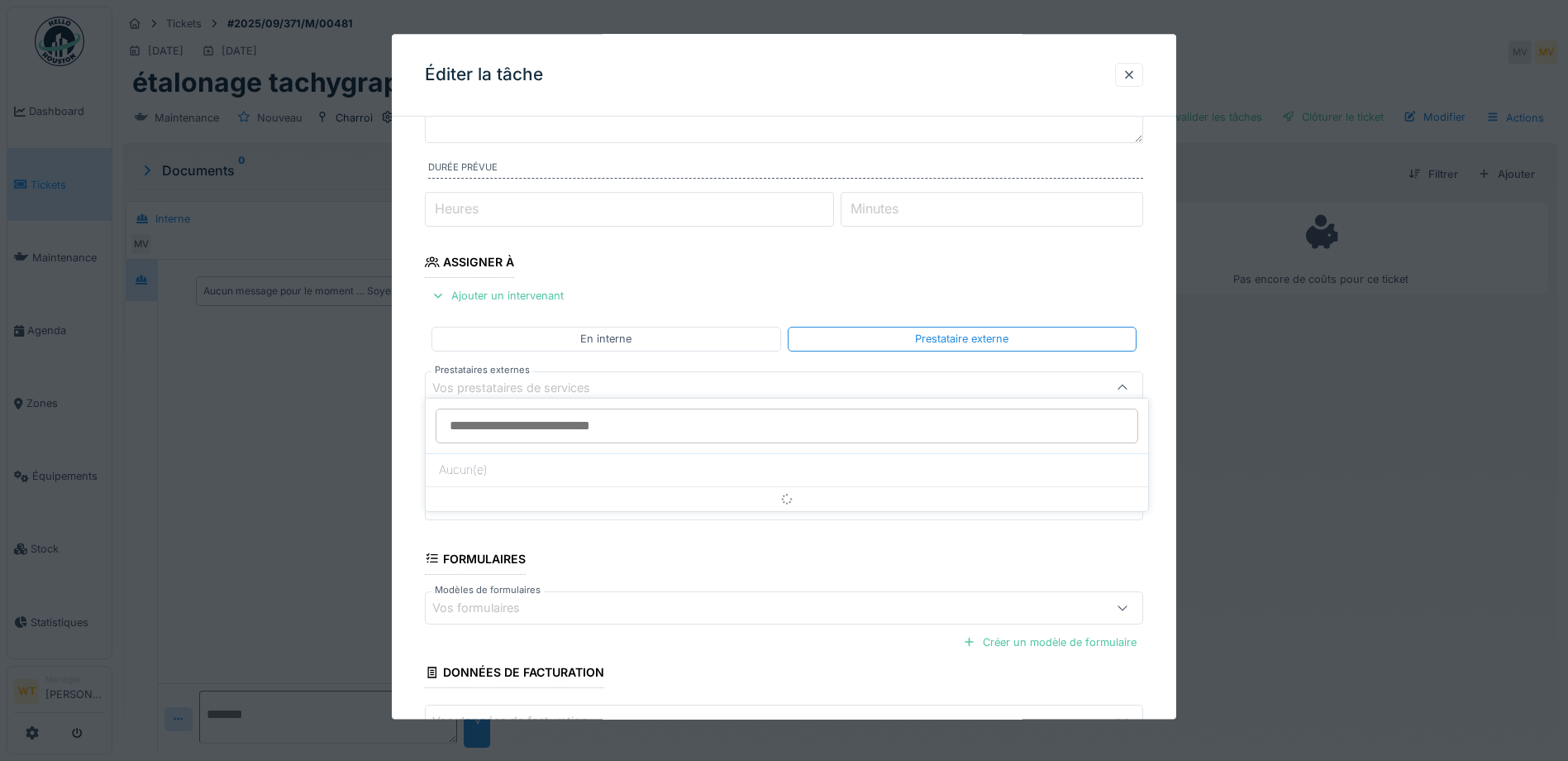
scroll to position [158, 0]
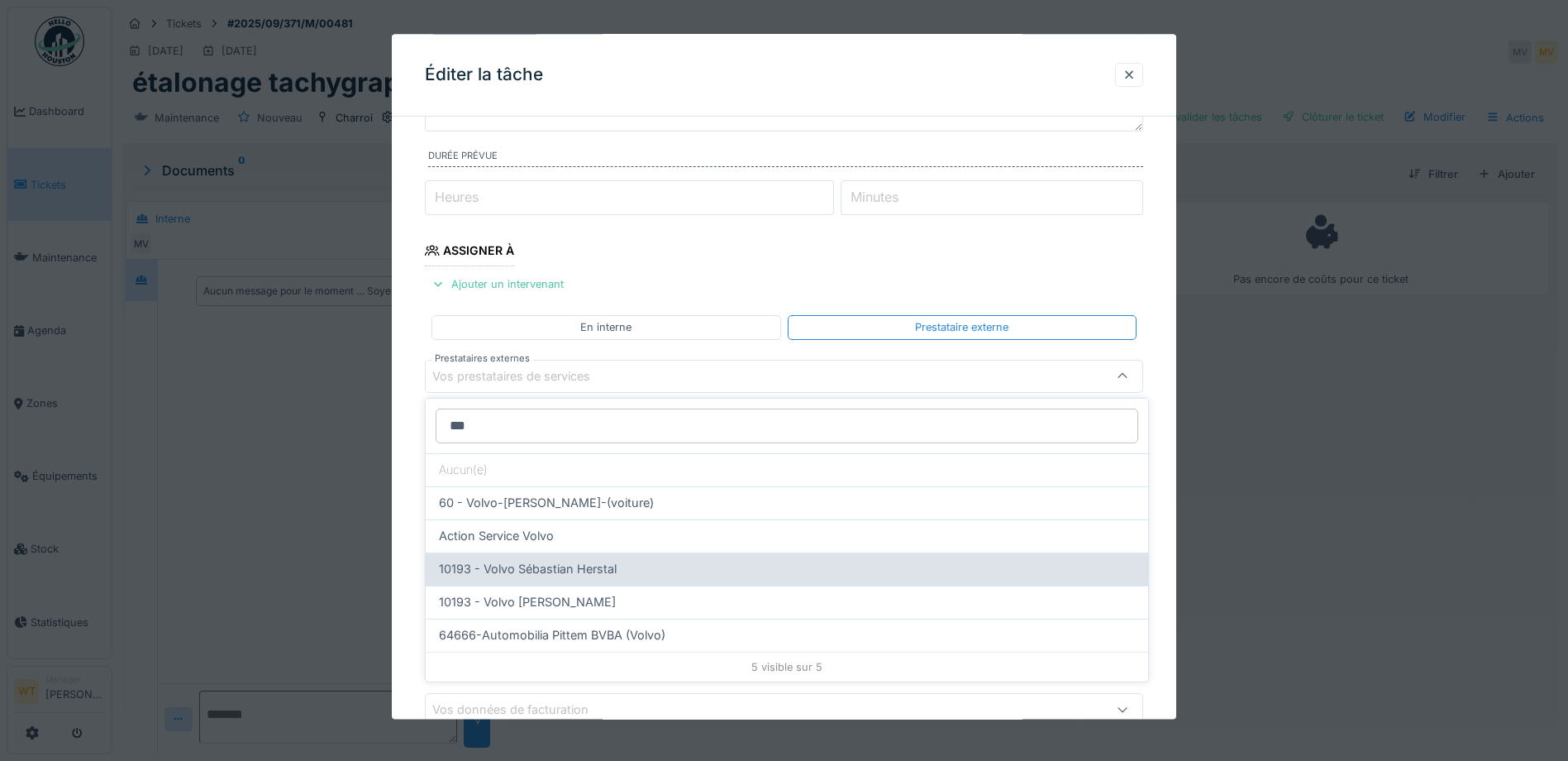
type input "***"
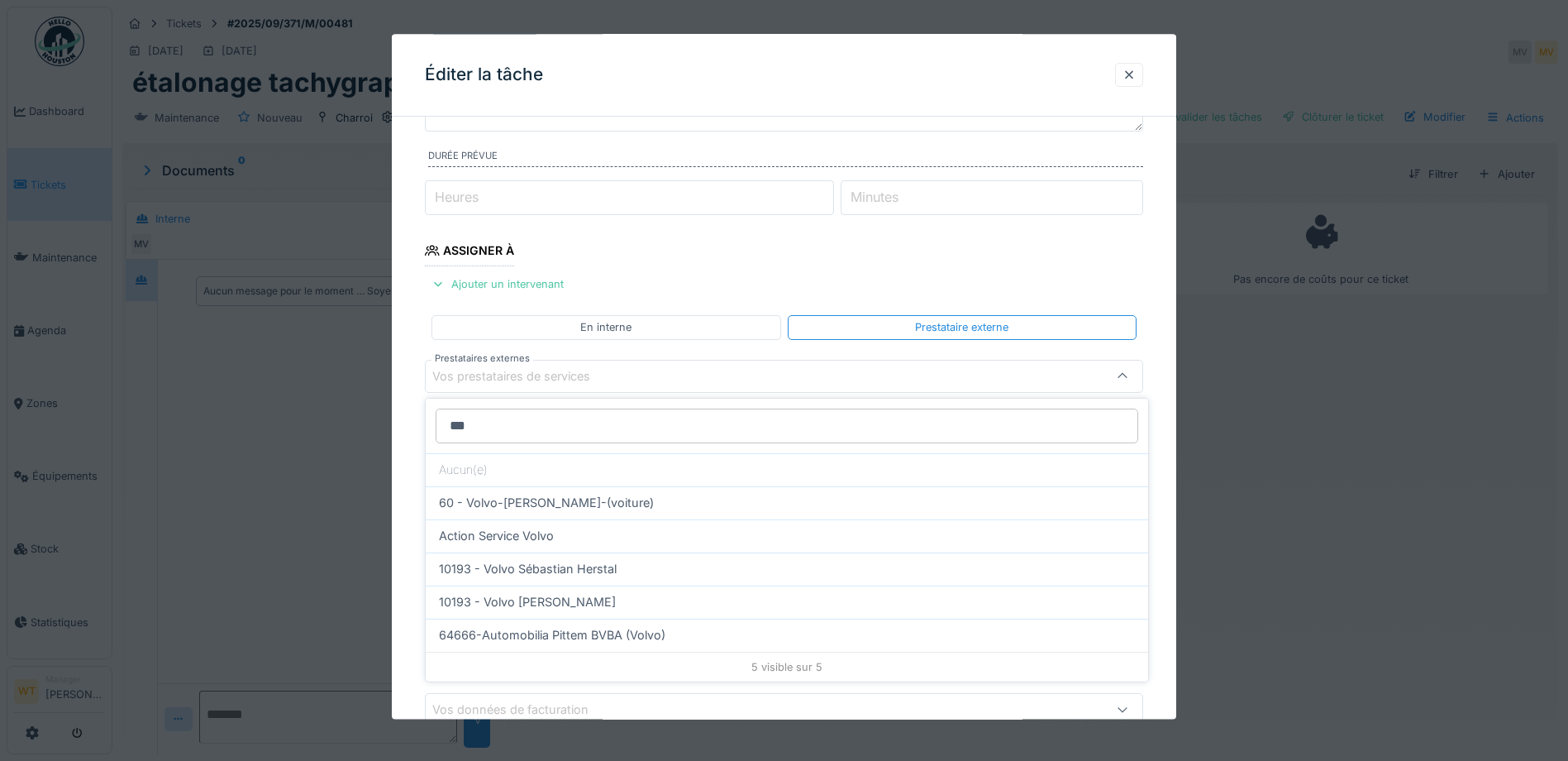
drag, startPoint x: 601, startPoint y: 572, endPoint x: 590, endPoint y: 563, distance: 14.2
click at [601, 572] on span "10193 - Volvo Sébastian Herstal" at bounding box center [528, 569] width 178 height 18
type input "*****"
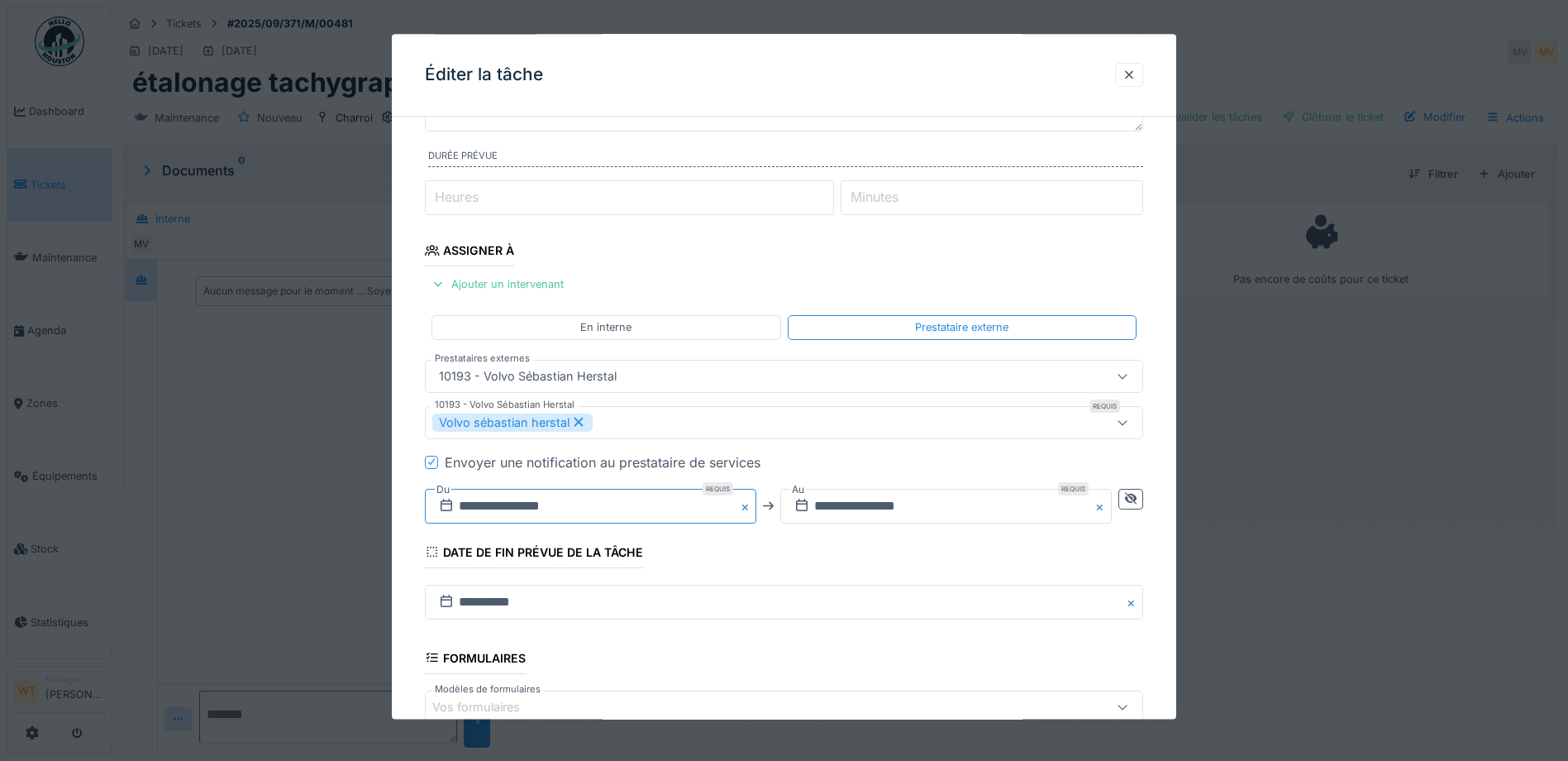
click at [521, 512] on input "**********" at bounding box center [590, 506] width 332 height 35
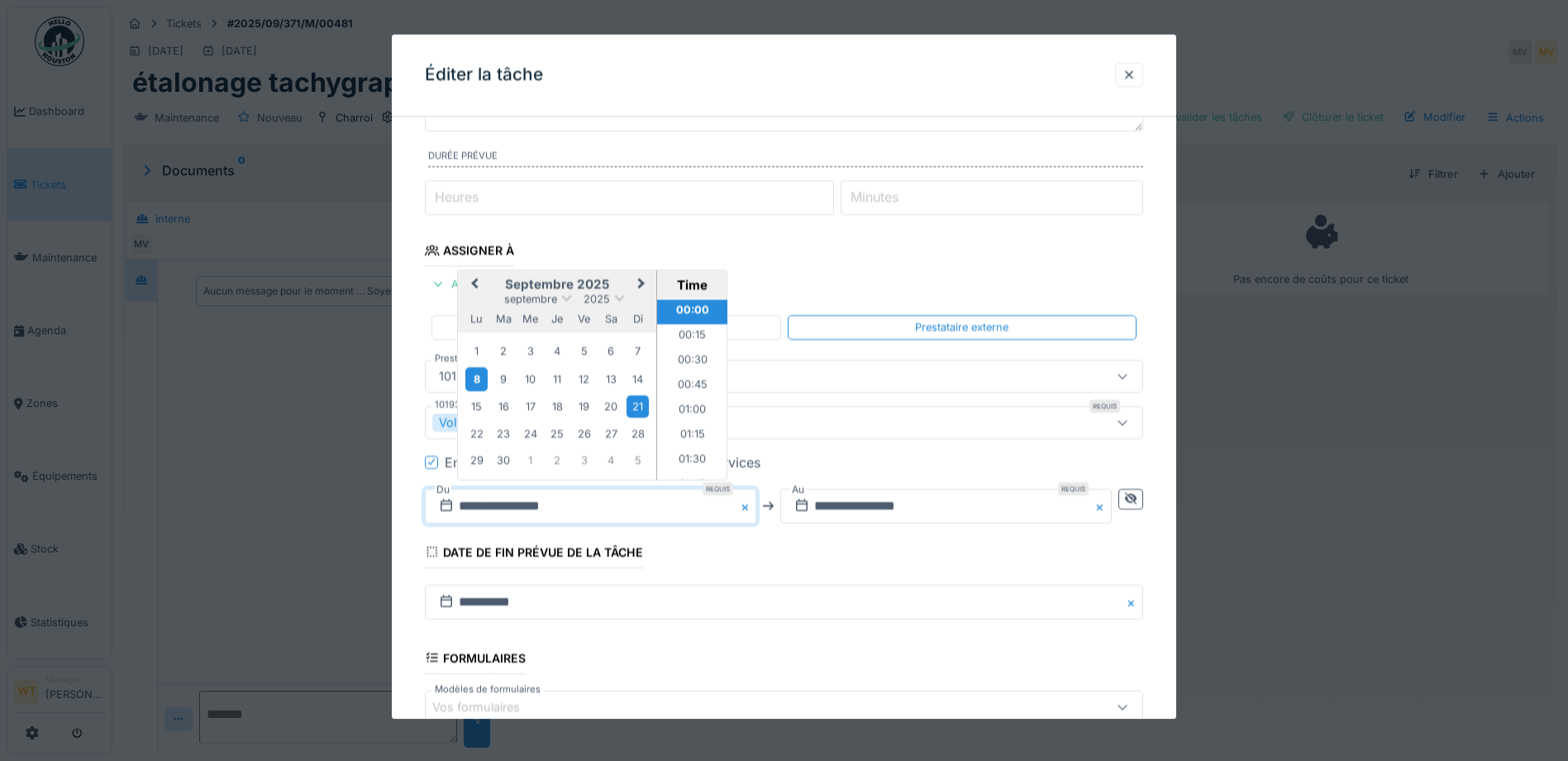
click at [475, 381] on div "8" at bounding box center [476, 380] width 22 height 24
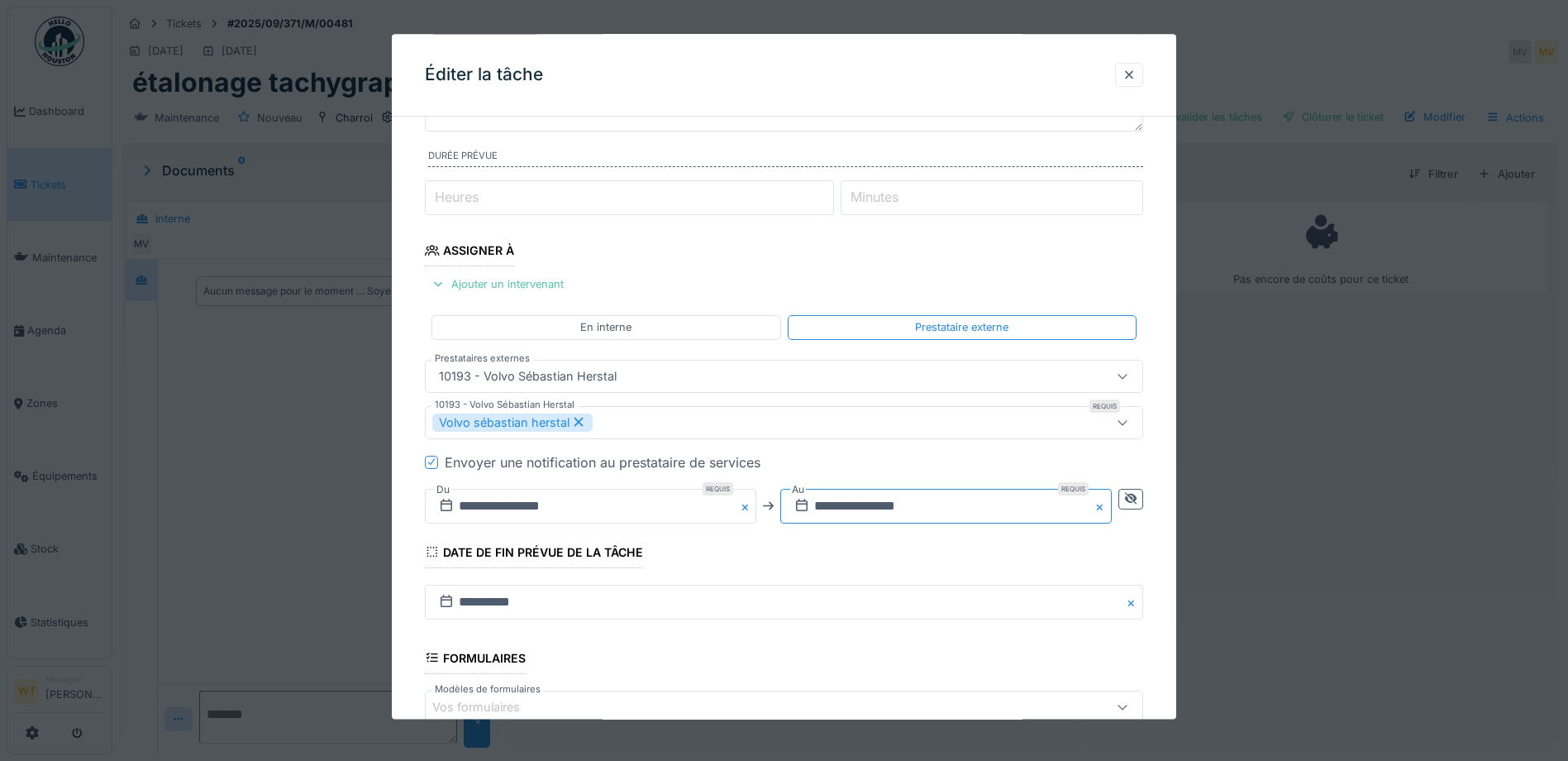
click at [825, 509] on input "**********" at bounding box center [946, 506] width 332 height 35
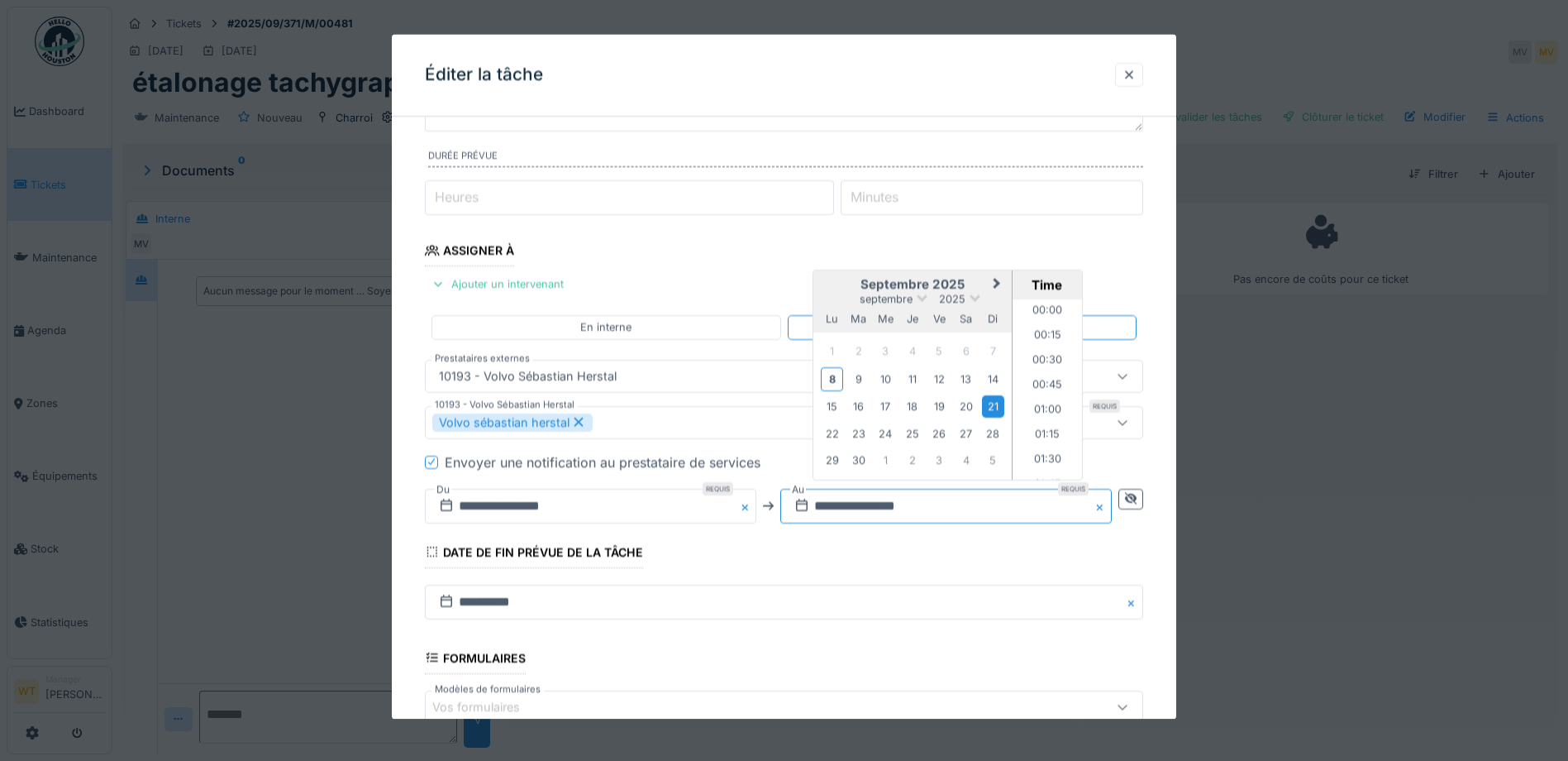
scroll to position [2201, 0]
click at [833, 382] on div "8" at bounding box center [832, 380] width 22 height 24
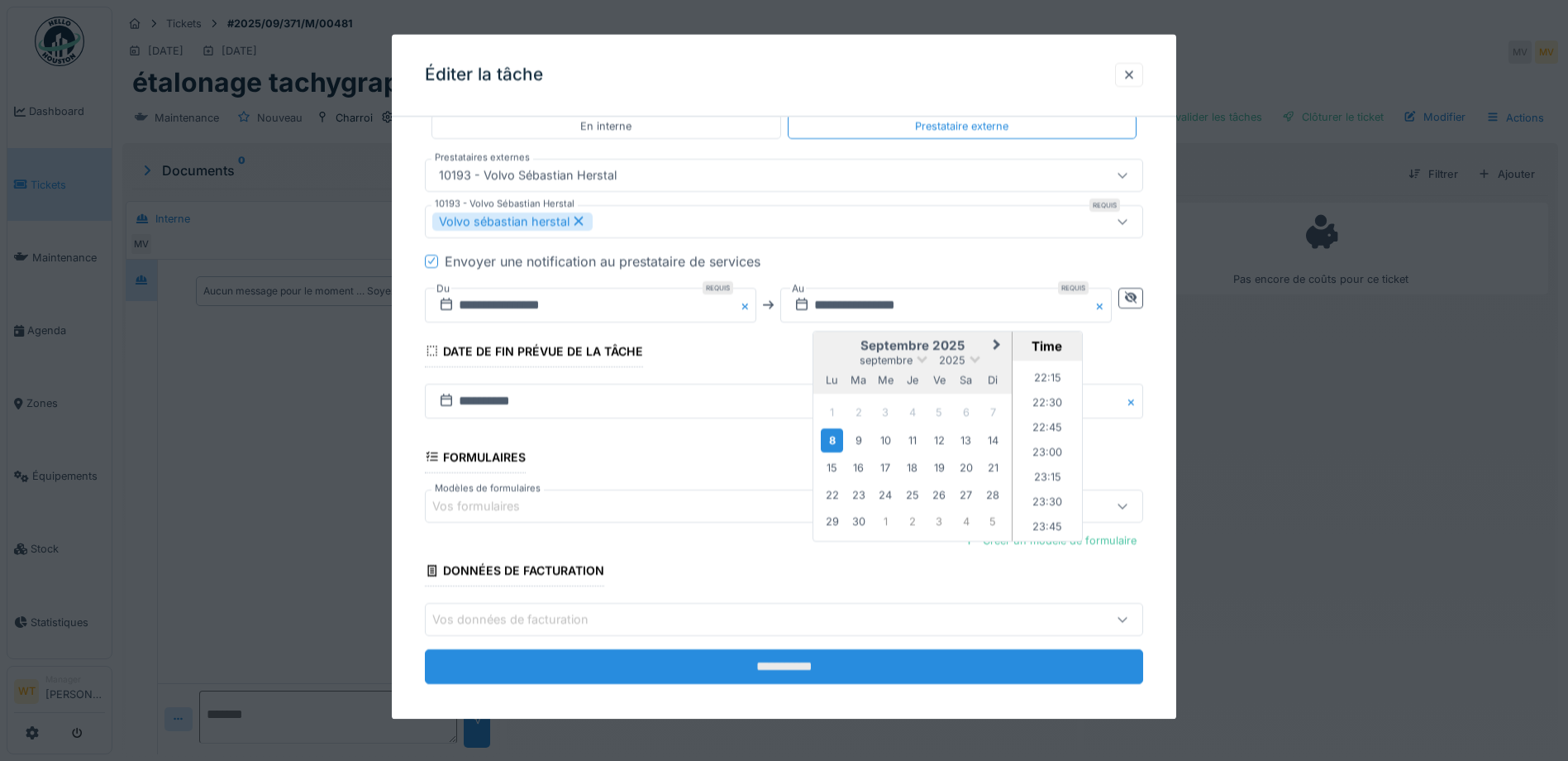
scroll to position [372, 0]
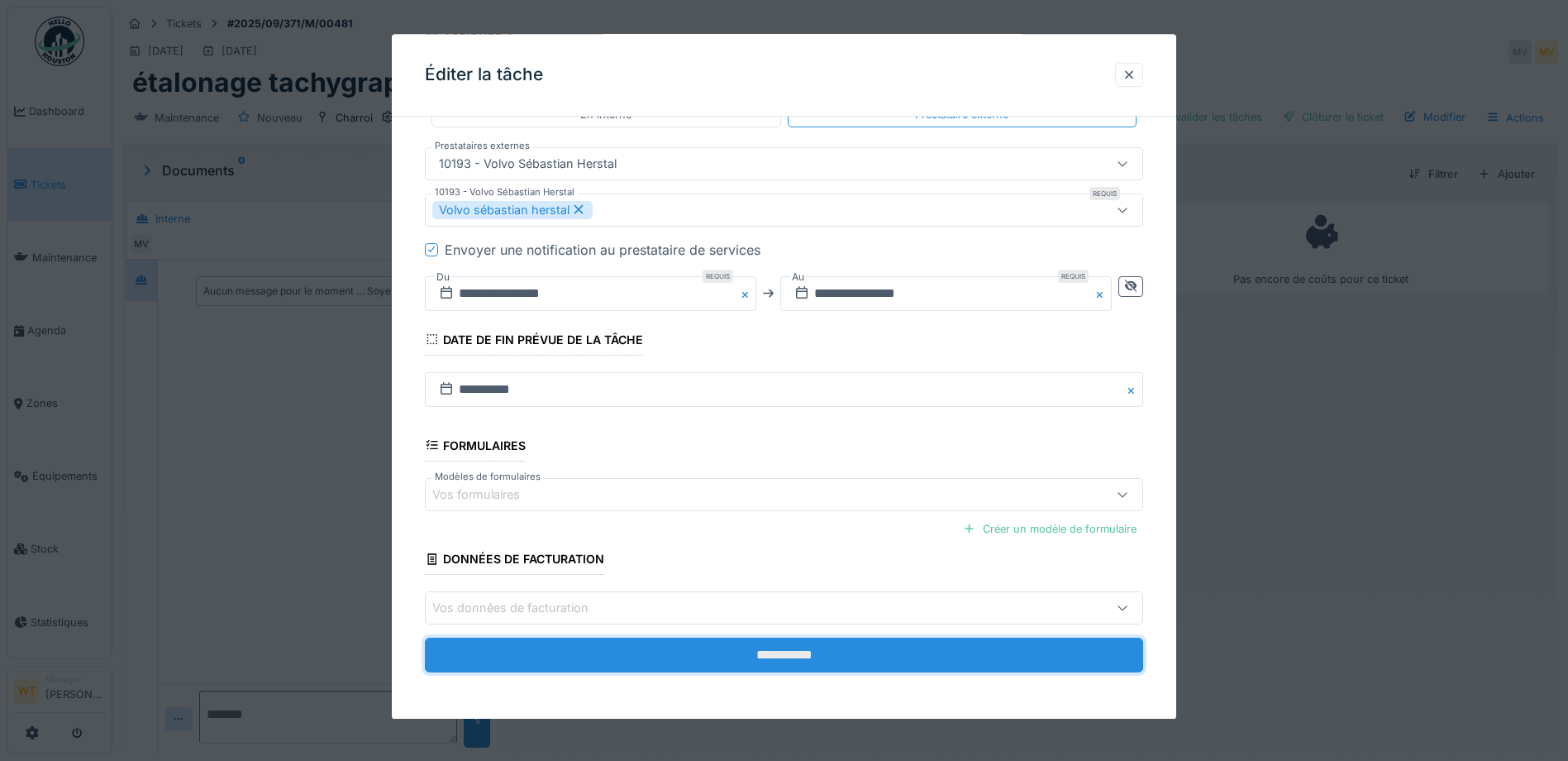
click at [622, 657] on input "**********" at bounding box center [784, 654] width 719 height 35
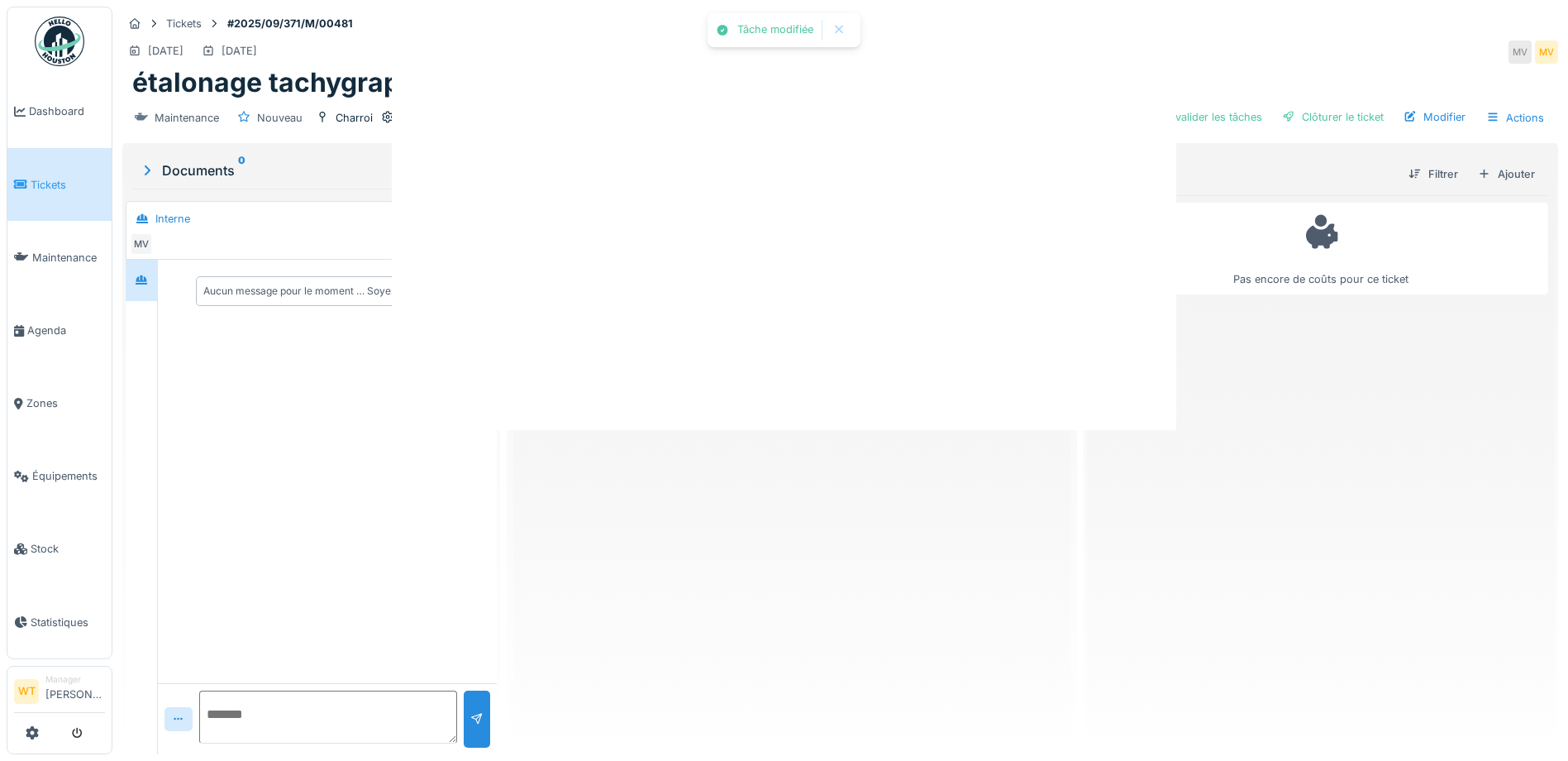
scroll to position [0, 0]
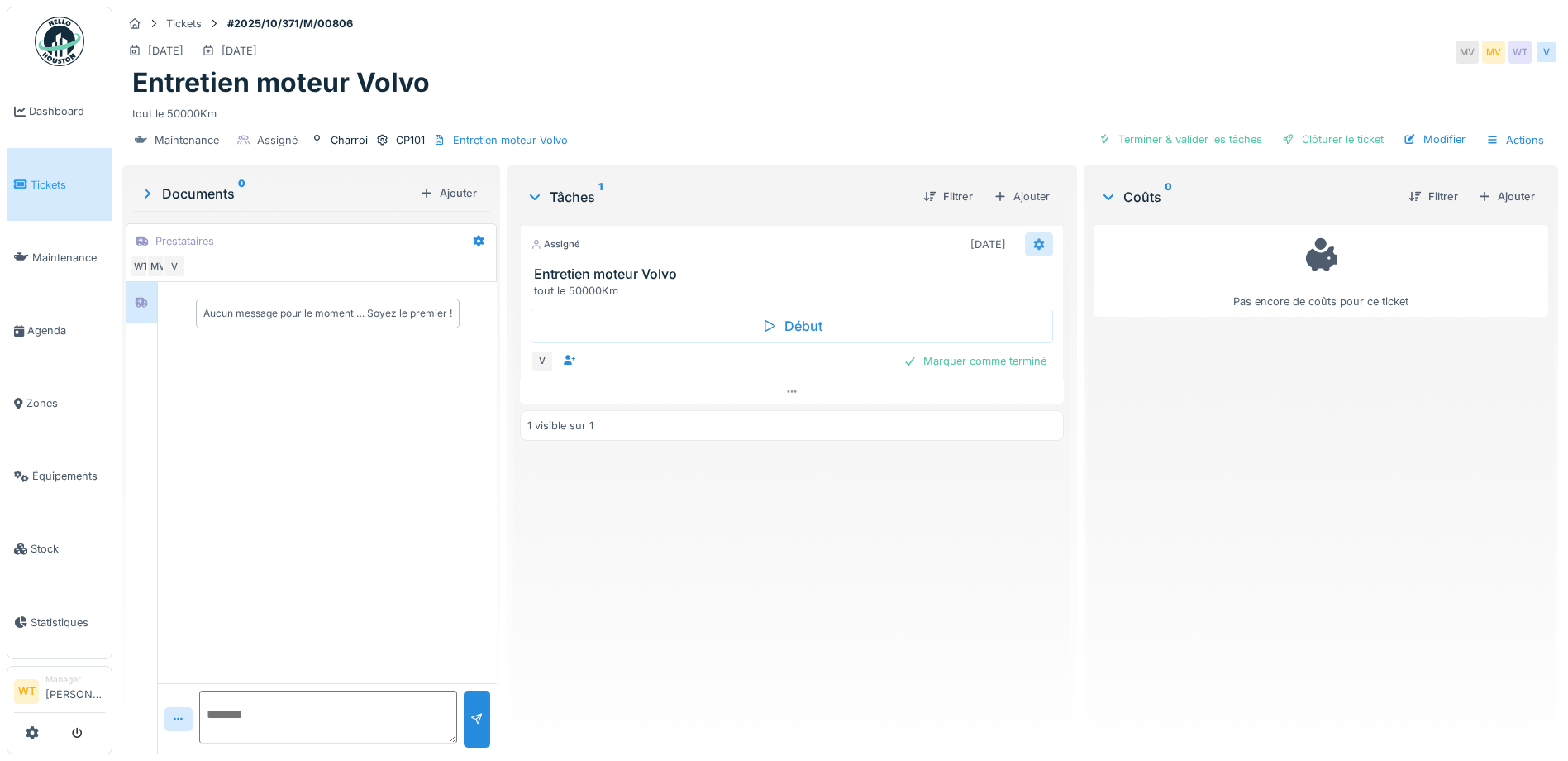
click at [1035, 243] on icon at bounding box center [1039, 245] width 11 height 12
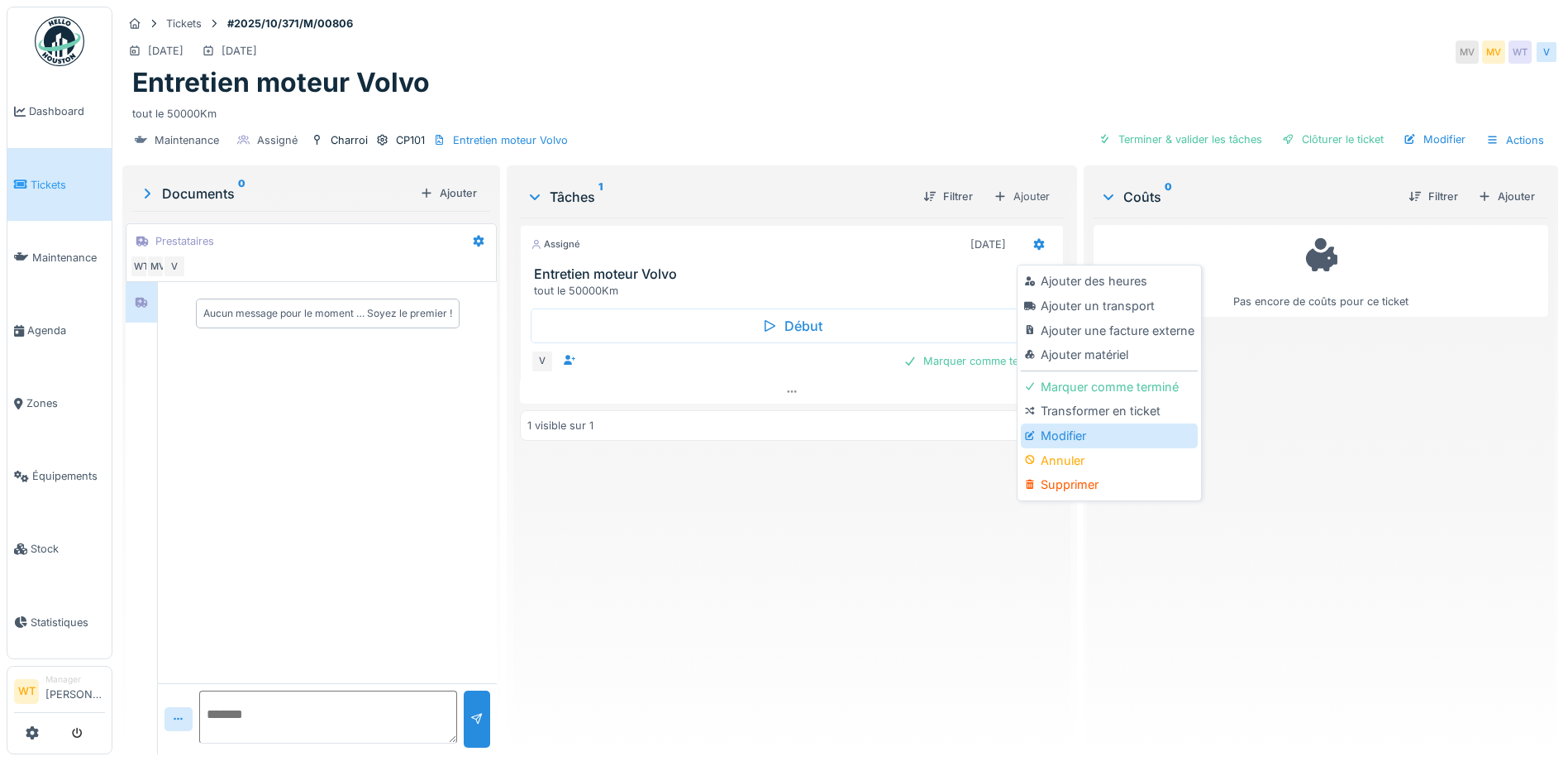
click at [1038, 435] on div at bounding box center [1032, 435] width 16 height 14
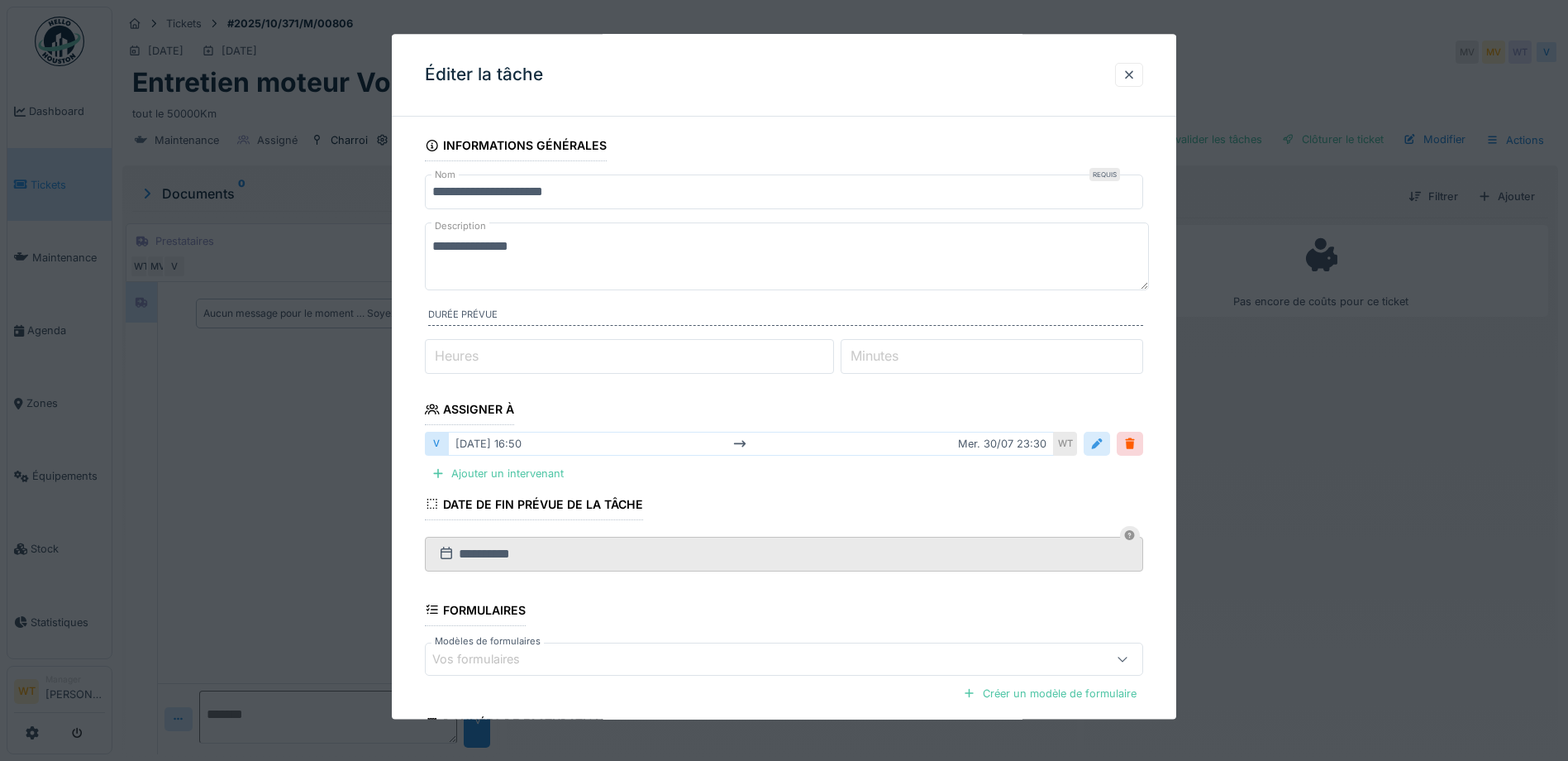
click at [1110, 439] on div at bounding box center [1097, 444] width 27 height 24
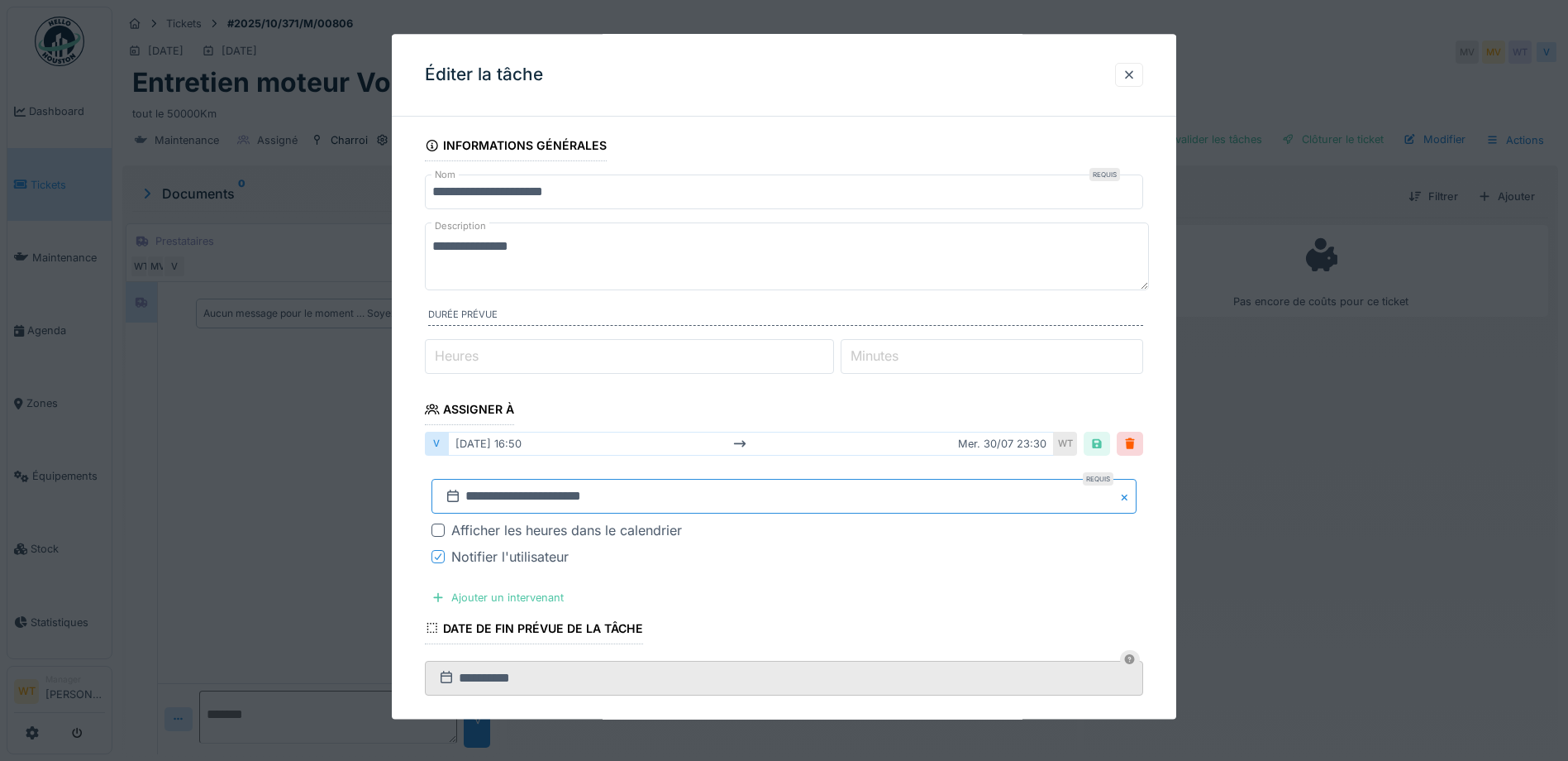
click at [657, 503] on input "**********" at bounding box center [784, 497] width 705 height 35
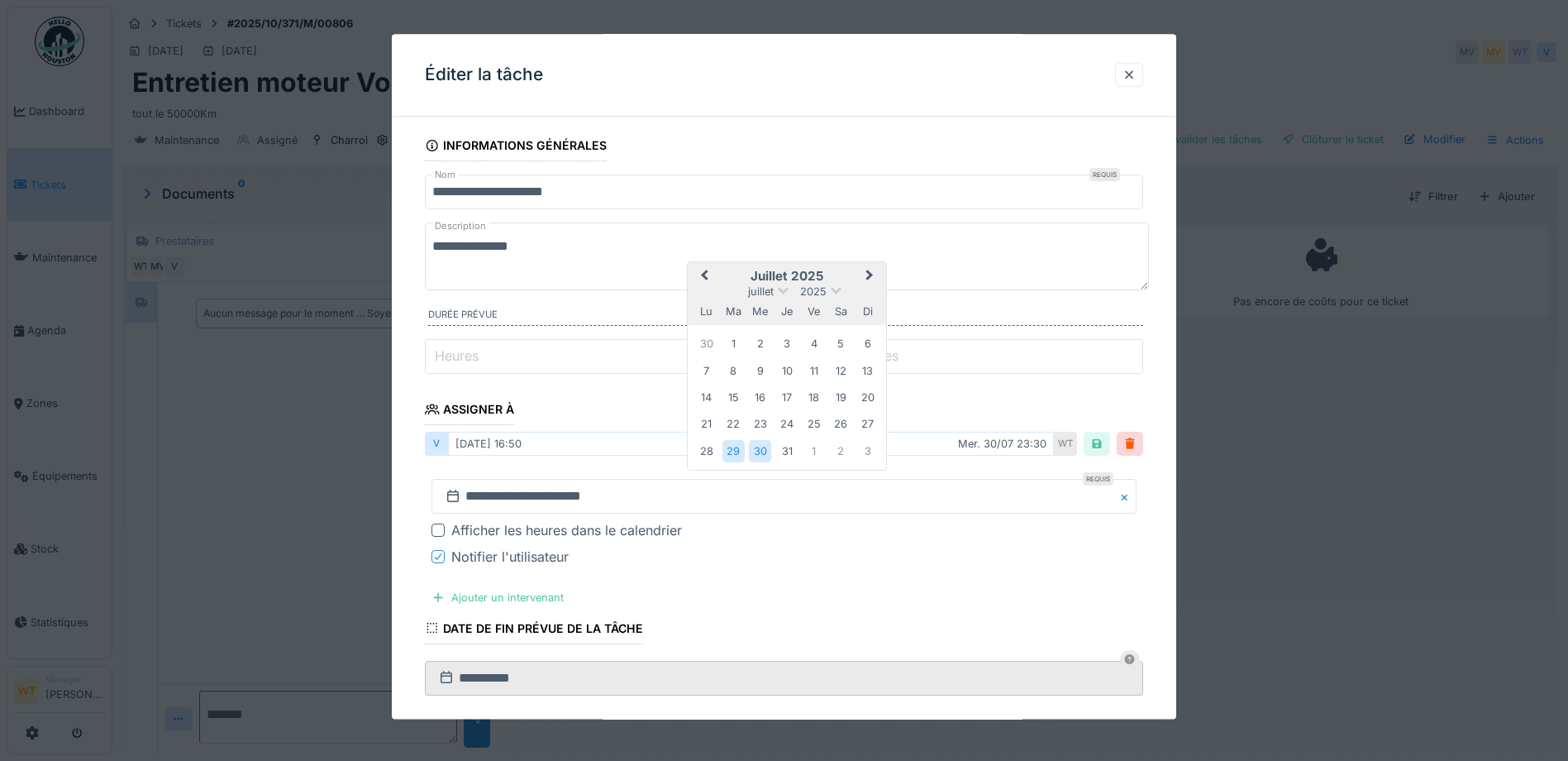
click at [870, 273] on span "Next Month" at bounding box center [870, 277] width 0 height 20
click at [706, 369] on div "8" at bounding box center [706, 371] width 22 height 24
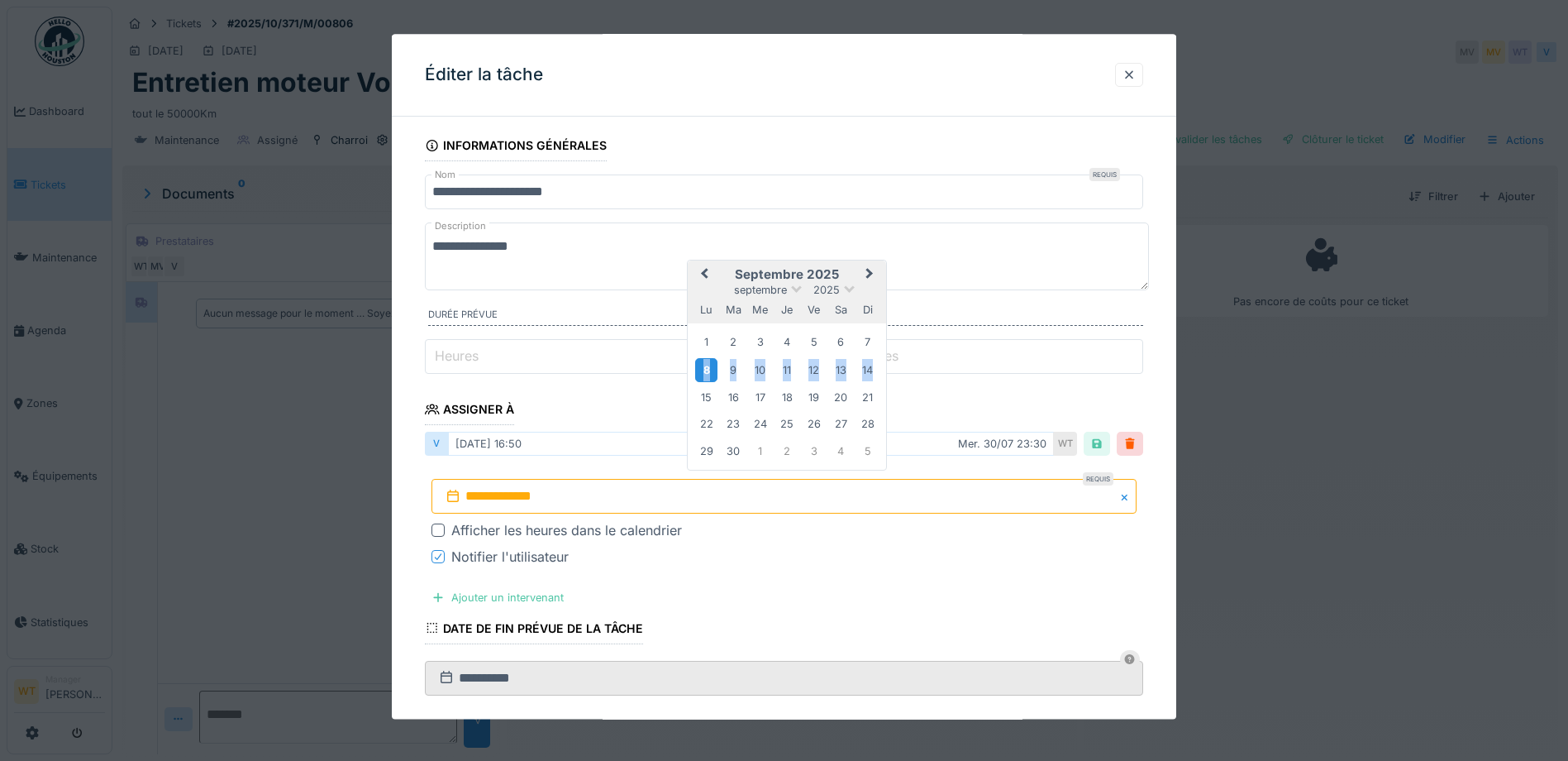
click at [706, 369] on div "8" at bounding box center [706, 371] width 22 height 24
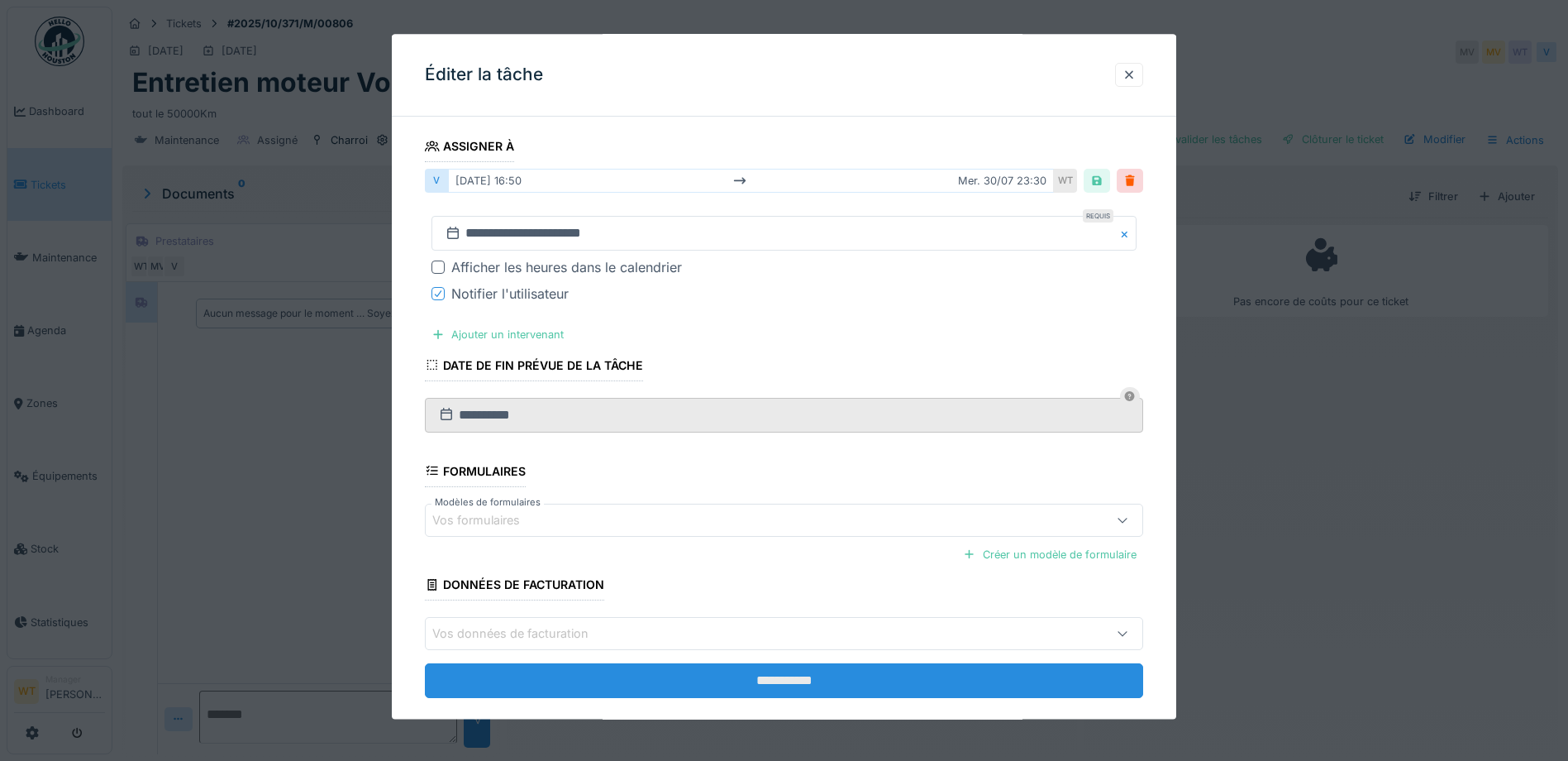
scroll to position [289, 0]
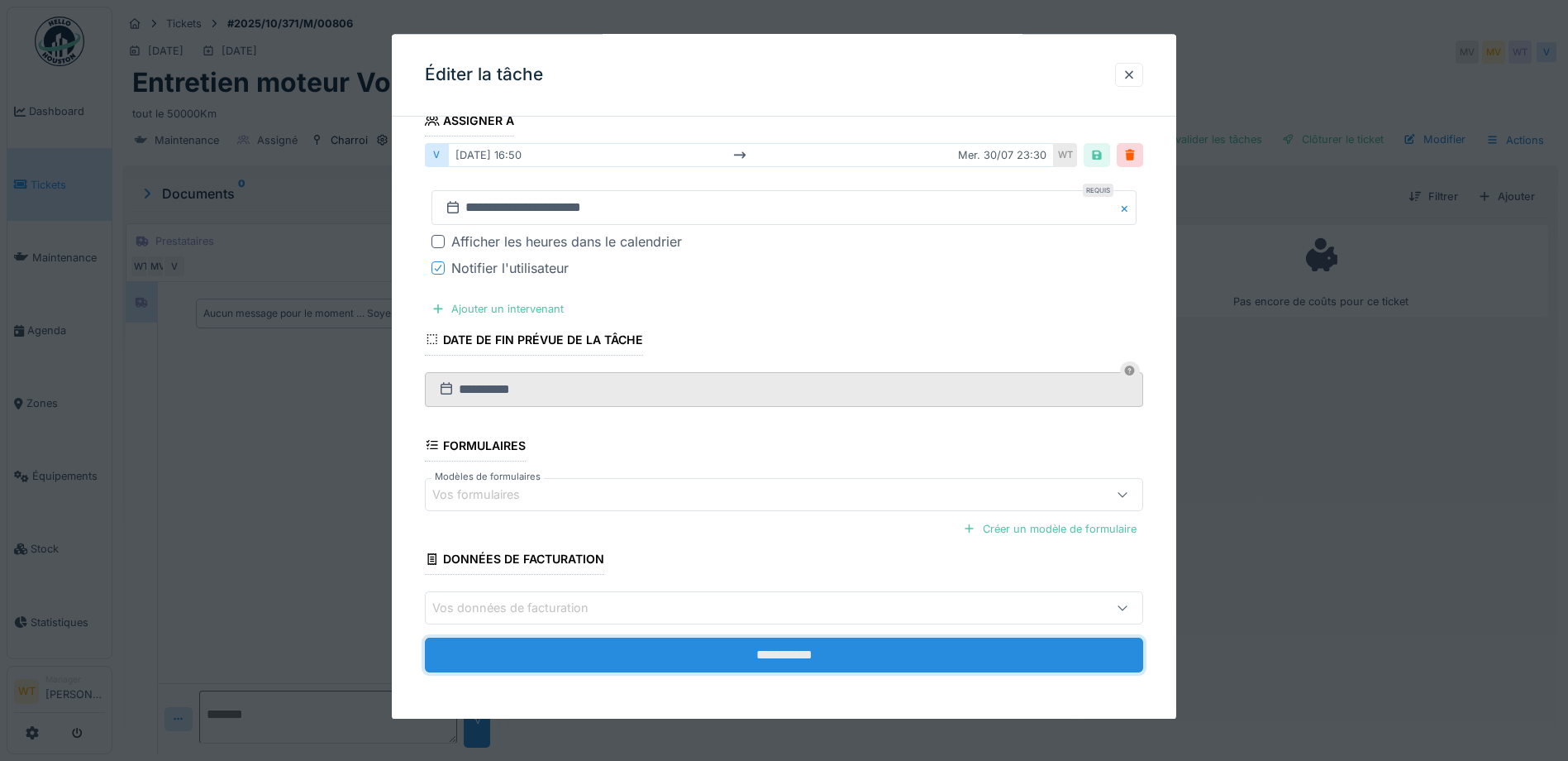
click at [677, 655] on input "**********" at bounding box center [784, 654] width 719 height 35
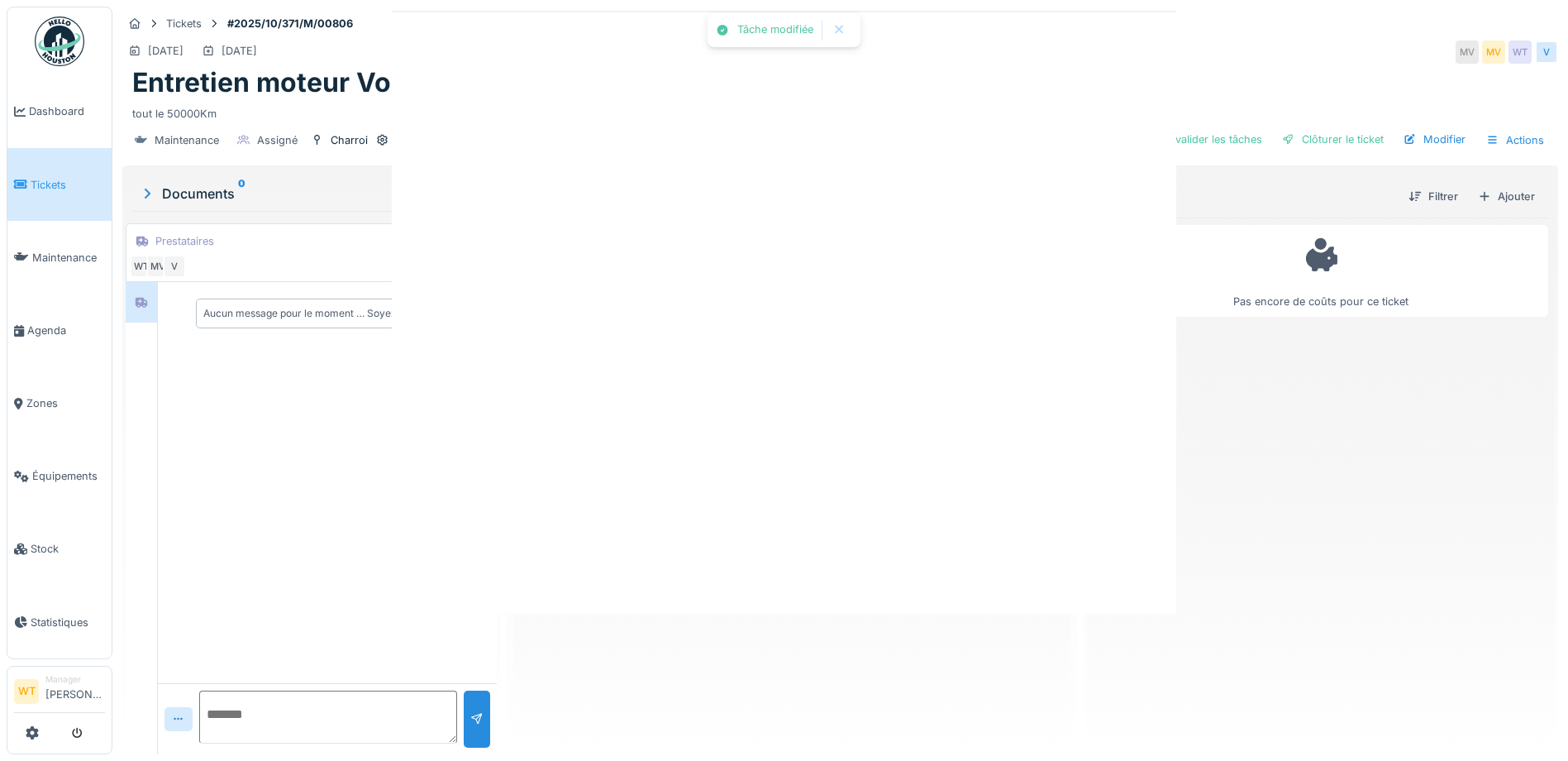
scroll to position [0, 0]
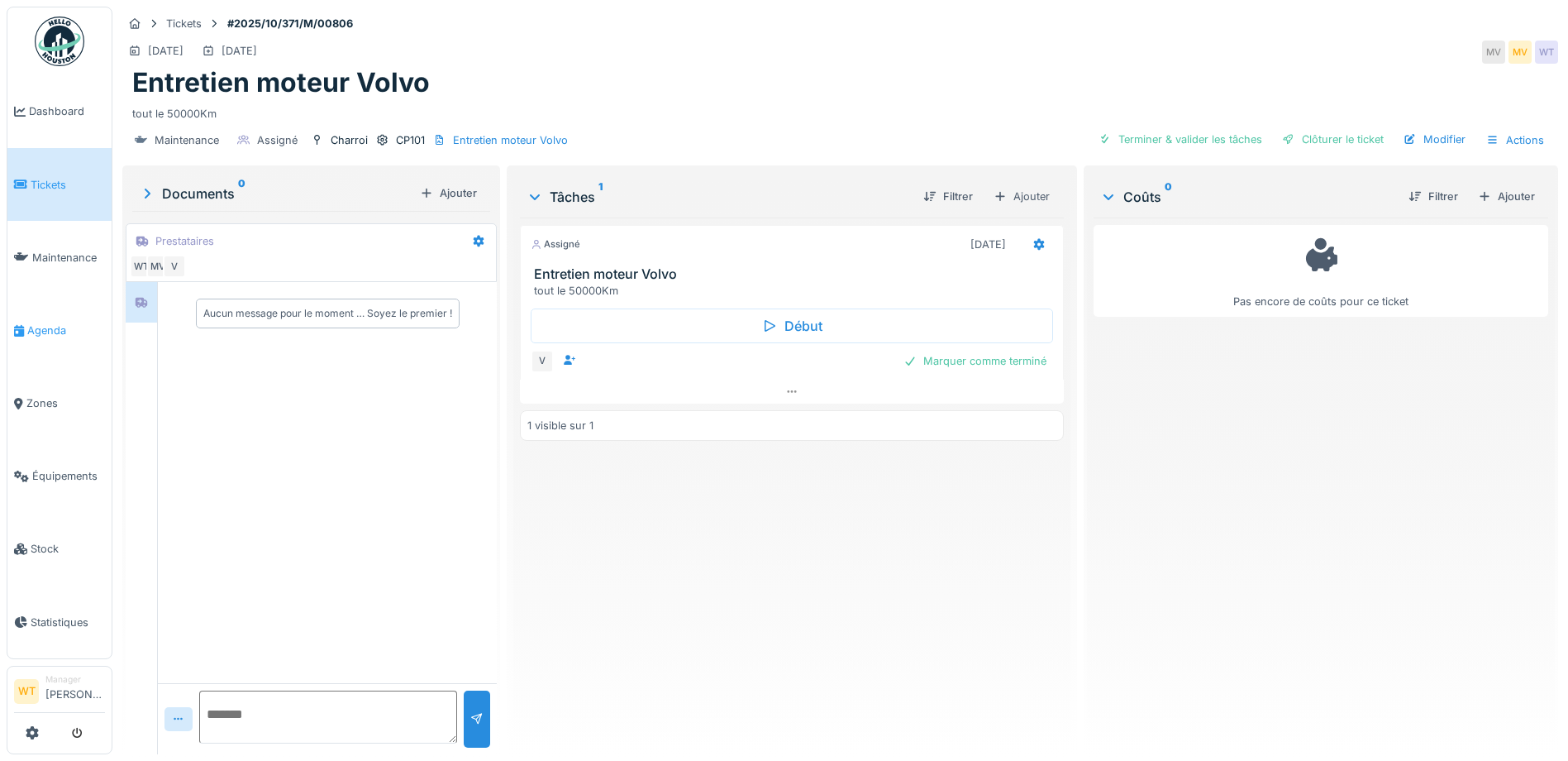
click at [41, 323] on span "Agenda" at bounding box center [66, 331] width 78 height 16
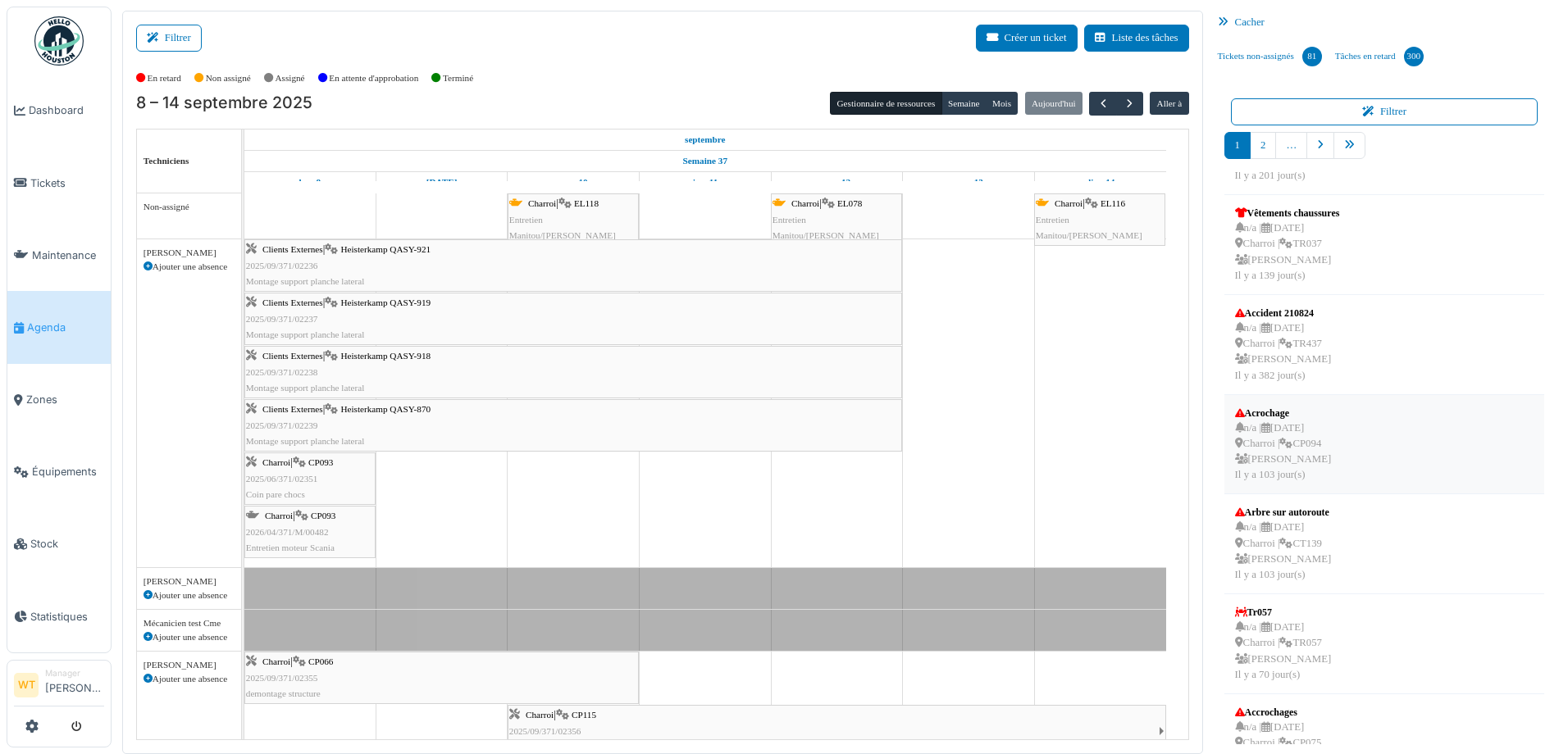
scroll to position [410, 0]
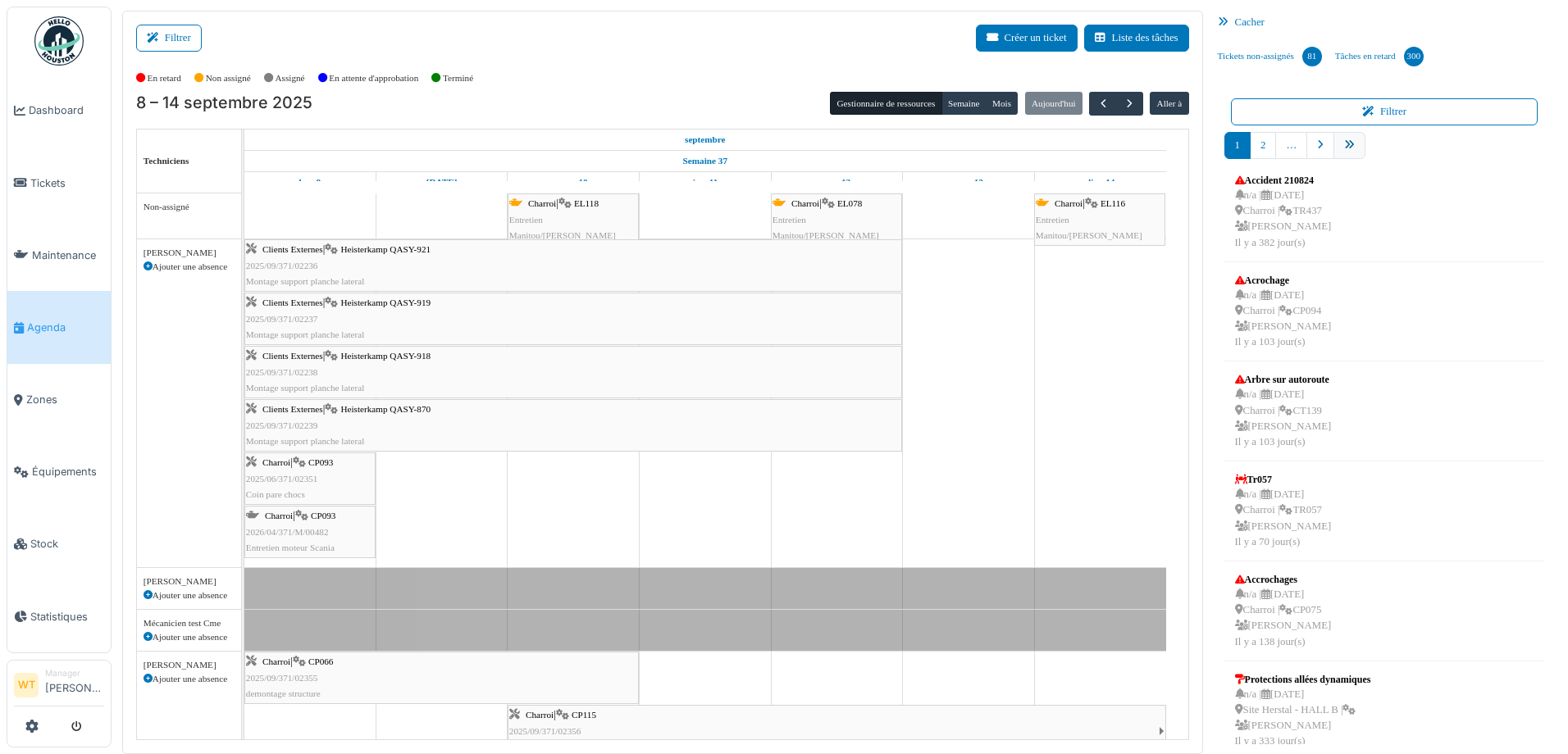
click at [1335, 154] on link "pager" at bounding box center [1349, 145] width 32 height 27
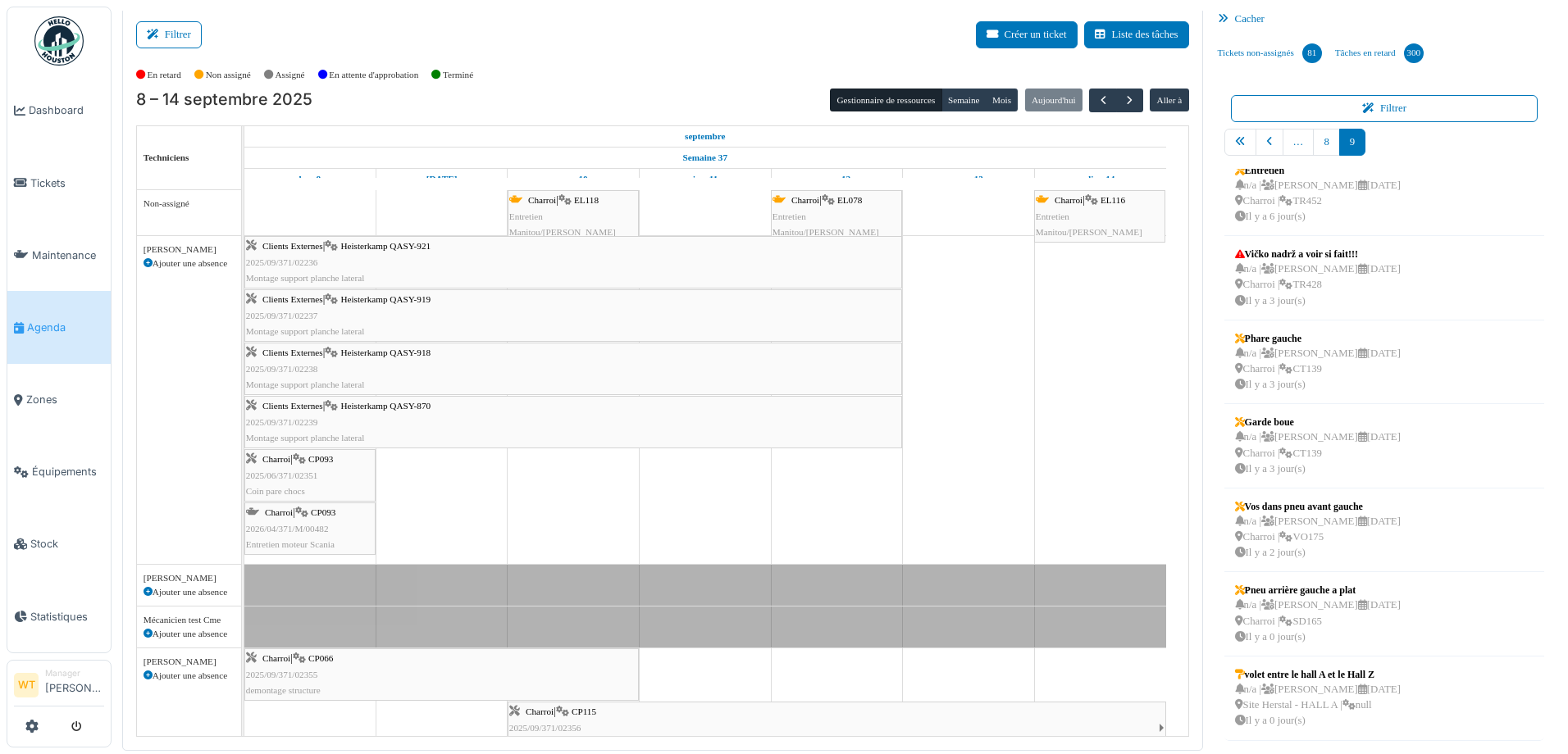
scroll to position [267, 0]
